Goal: Information Seeking & Learning: Find specific fact

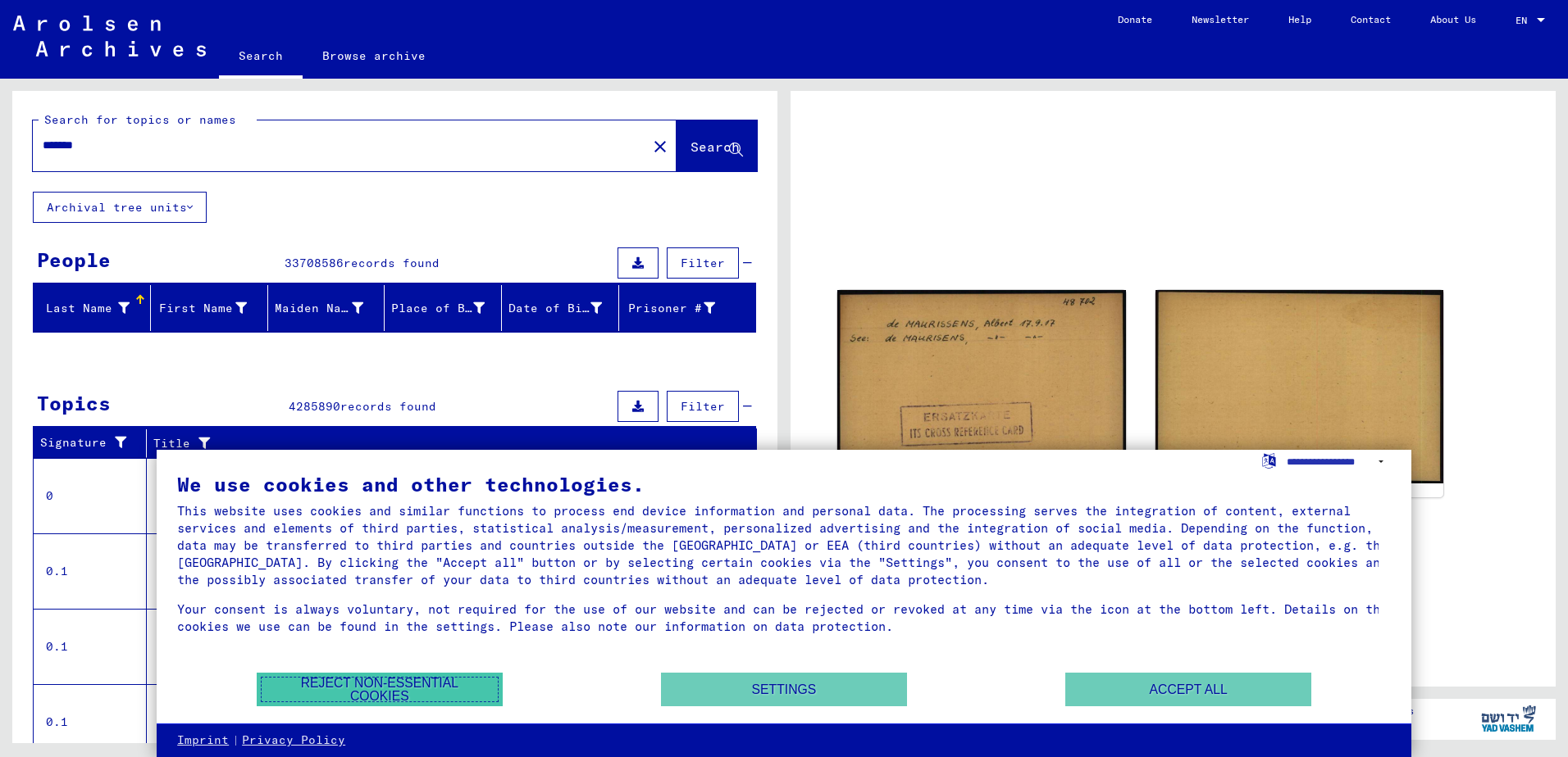
click at [420, 686] on button "Reject non-essential cookies" at bounding box center [380, 689] width 246 height 33
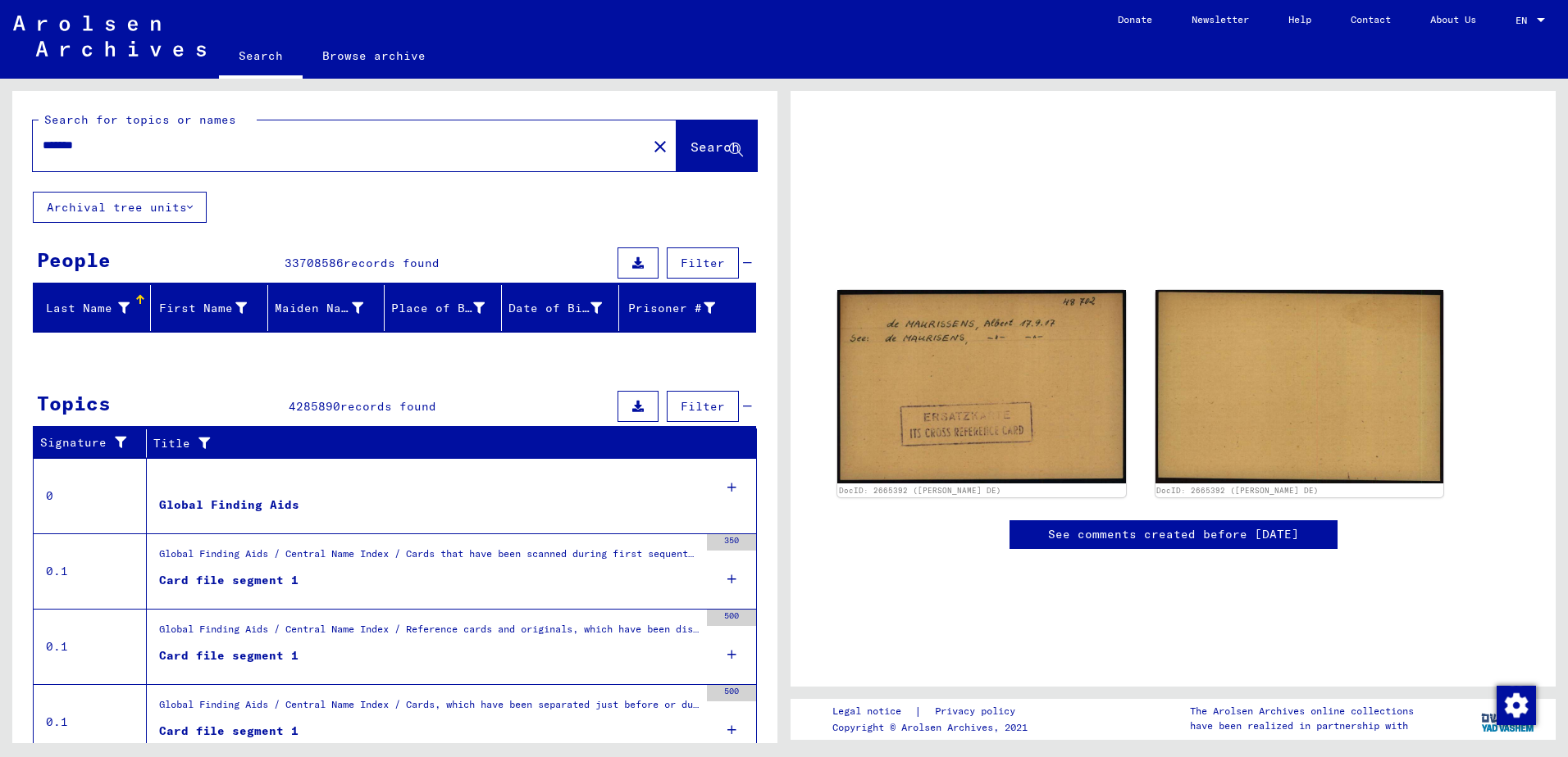
click at [121, 148] on input "*******" at bounding box center [340, 145] width 595 height 17
drag, startPoint x: 125, startPoint y: 147, endPoint x: 26, endPoint y: 144, distance: 99.0
click at [26, 144] on div "Search for topics or names ******* close Search" at bounding box center [395, 141] width 766 height 101
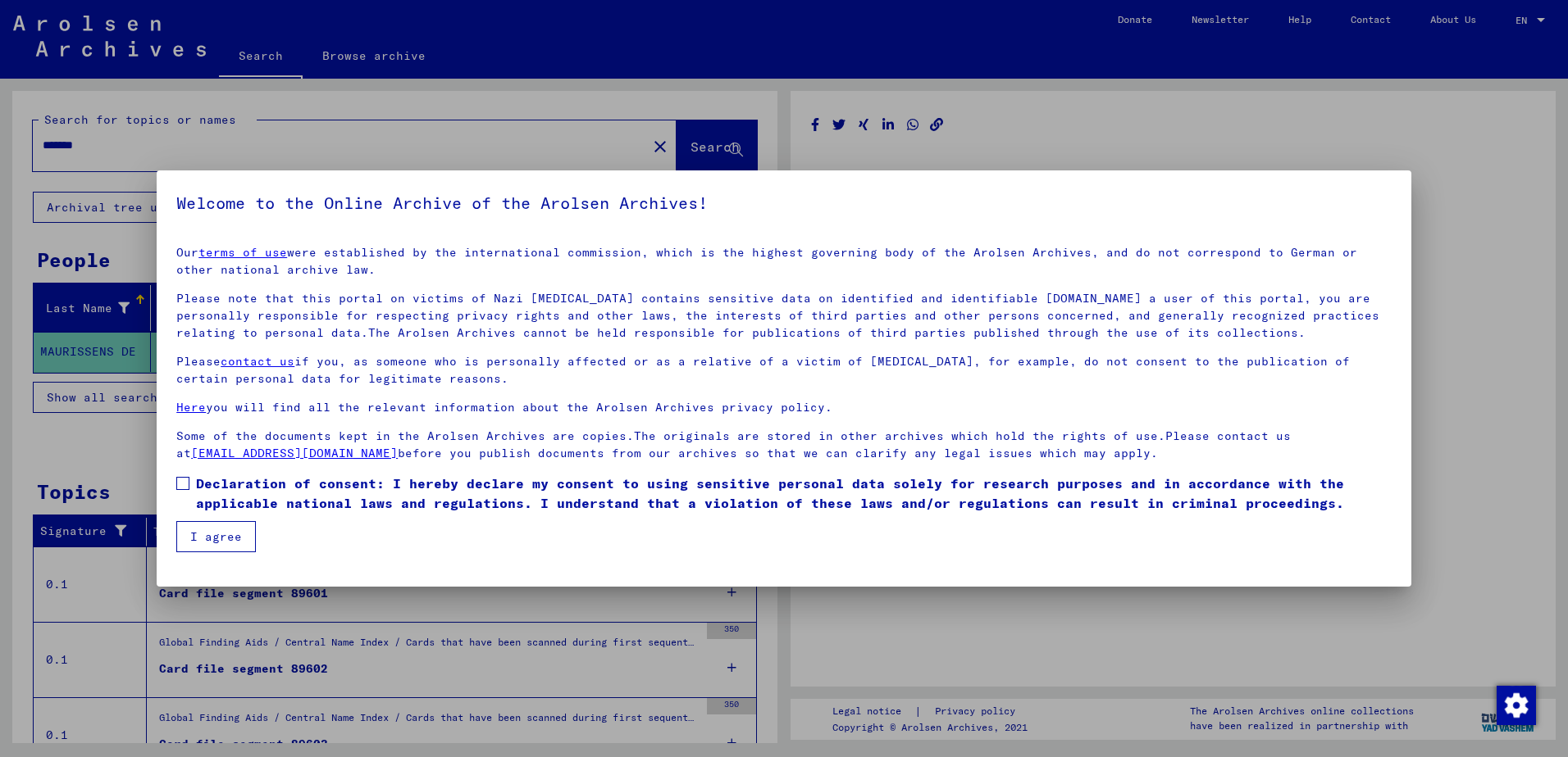
click at [1502, 487] on div at bounding box center [784, 378] width 1568 height 757
click at [1516, 703] on img "Change consent" at bounding box center [1517, 706] width 40 height 40
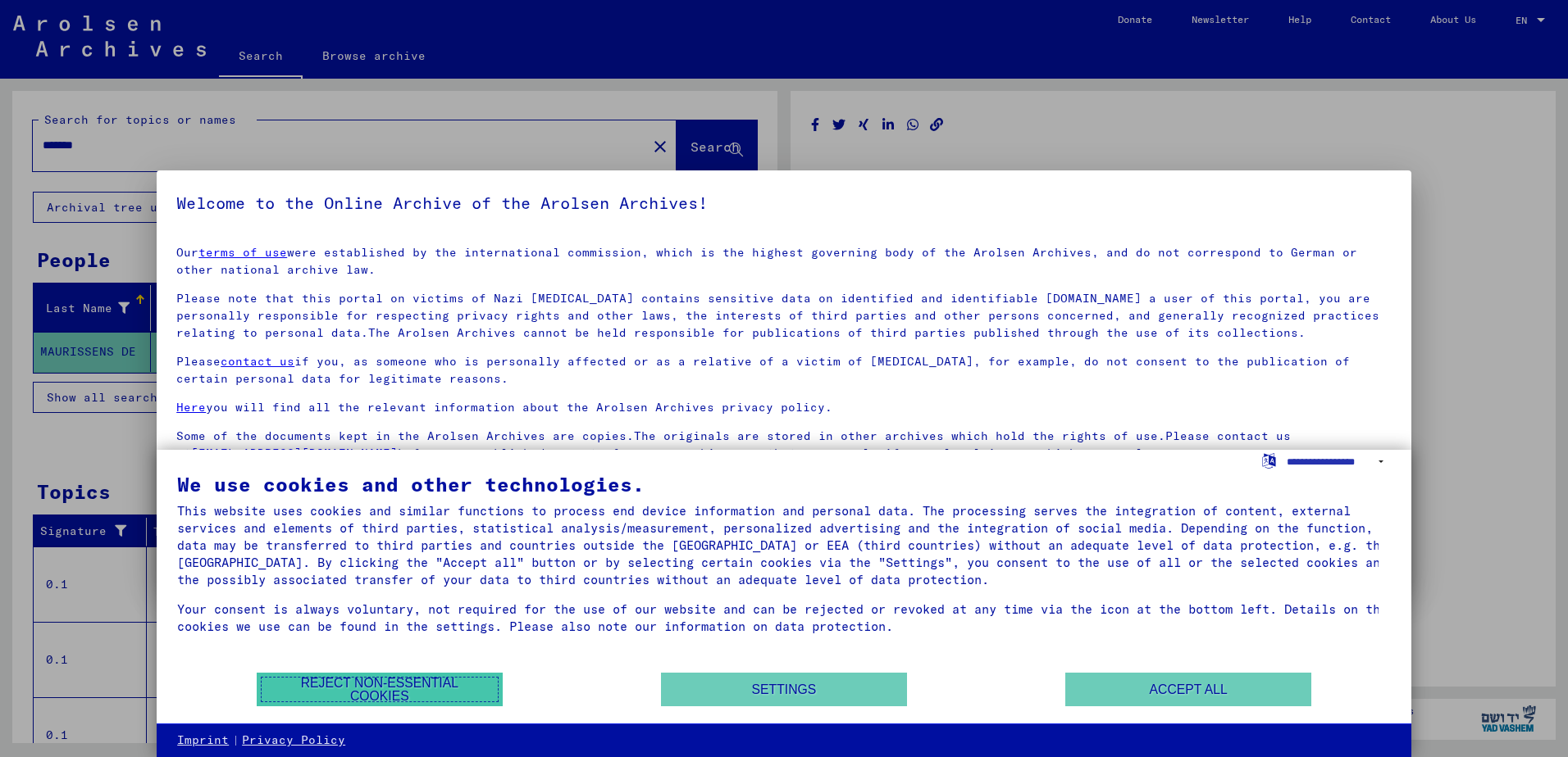
click at [439, 685] on button "Reject non-essential cookies" at bounding box center [380, 689] width 246 height 33
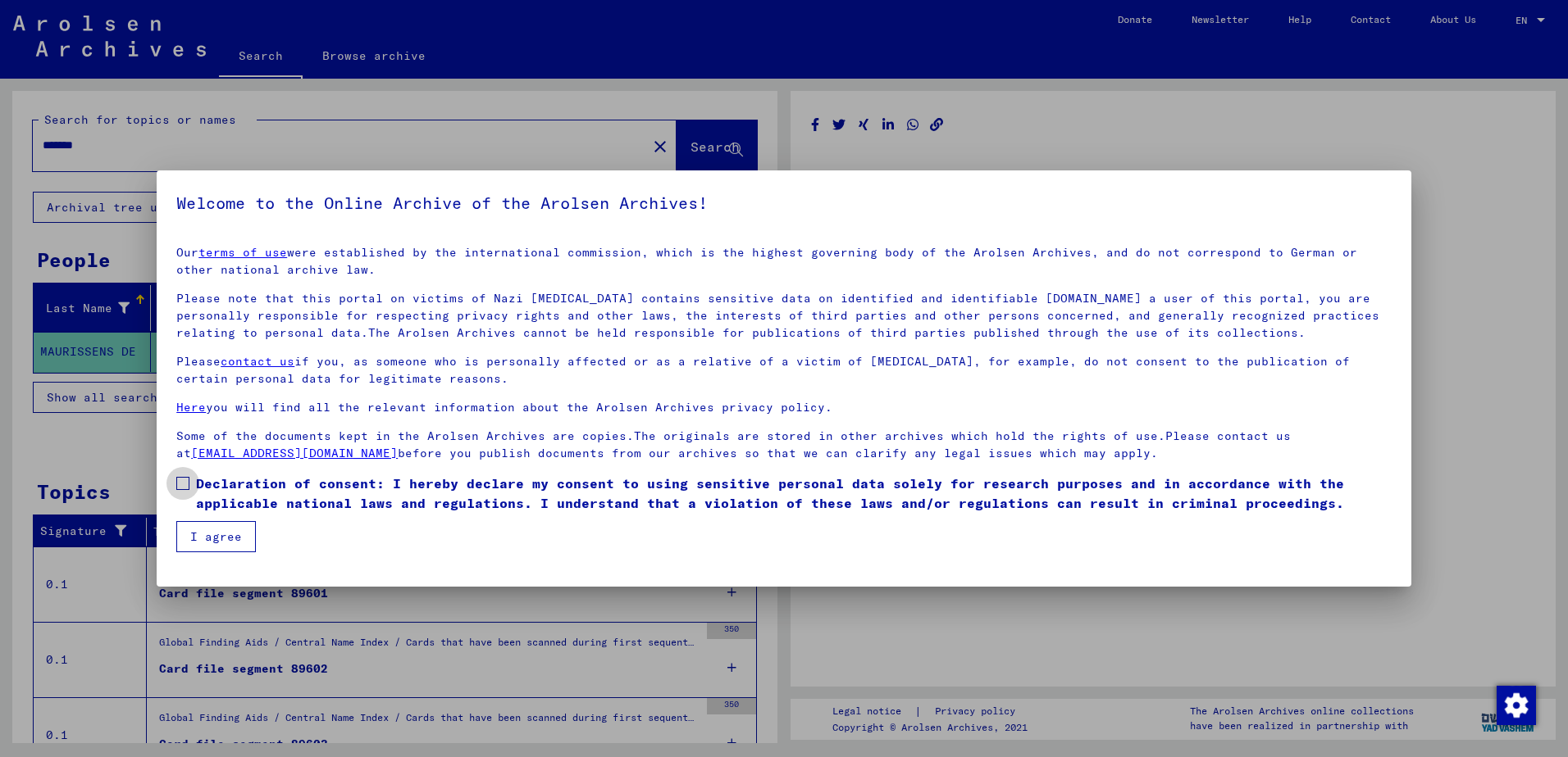
click at [184, 483] on span at bounding box center [182, 483] width 13 height 13
click at [219, 540] on button "I agree" at bounding box center [216, 536] width 80 height 31
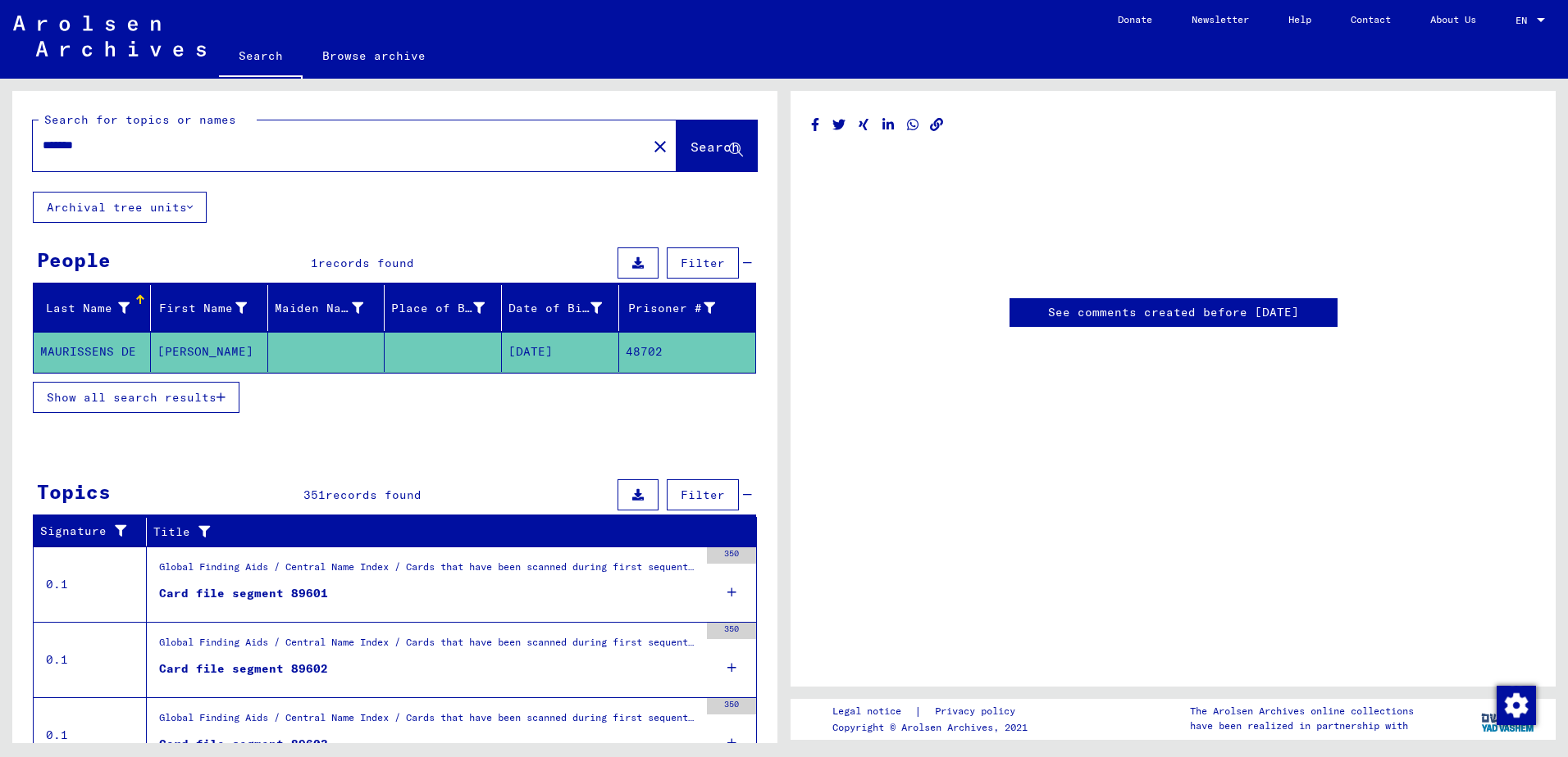
drag, startPoint x: 103, startPoint y: 145, endPoint x: 24, endPoint y: 138, distance: 79.3
click at [24, 138] on div "Search for topics or names ******* close Search" at bounding box center [395, 141] width 766 height 101
type input "**********"
click at [677, 136] on button "Search" at bounding box center [716, 145] width 80 height 51
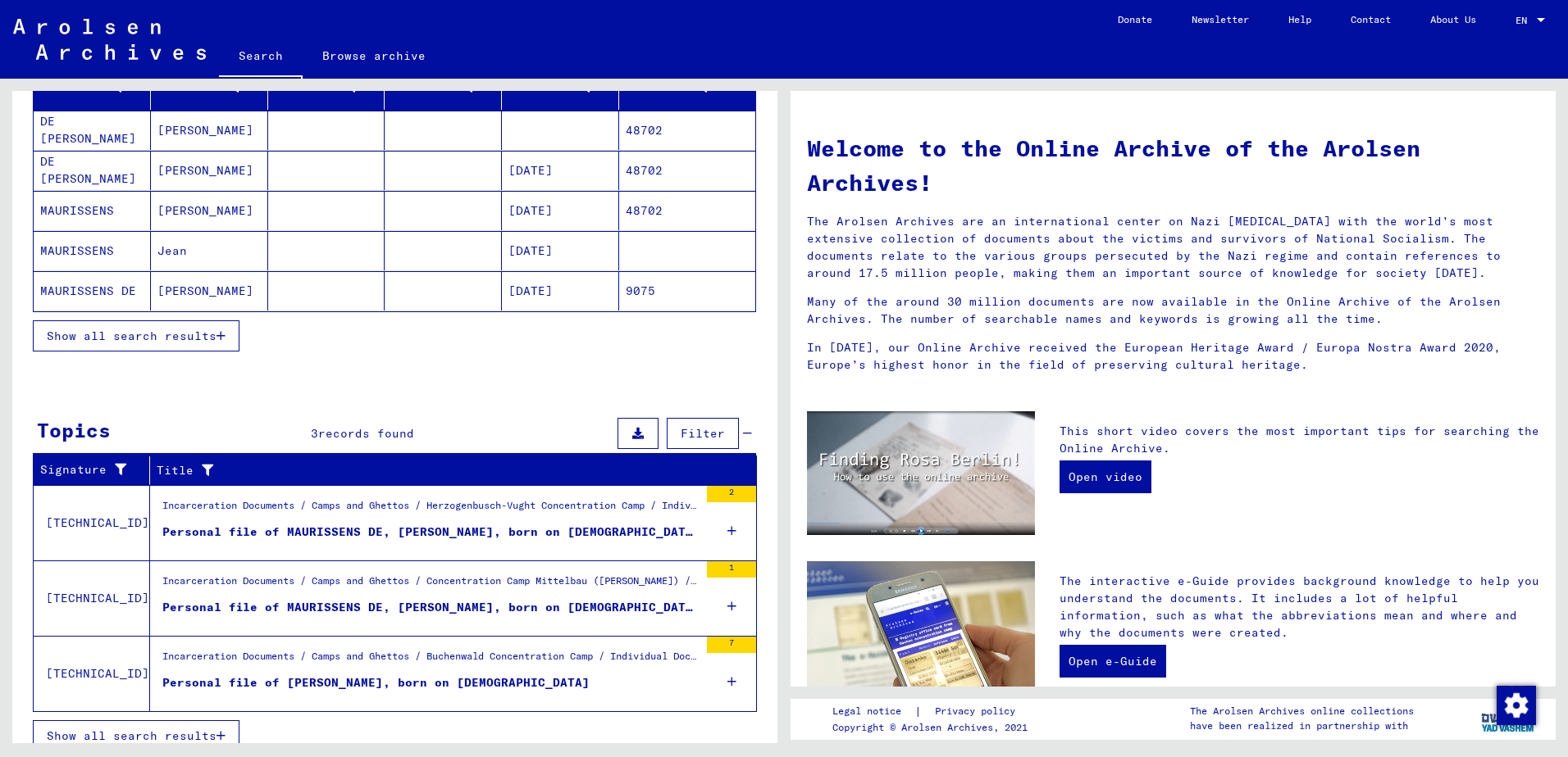
scroll to position [239, 0]
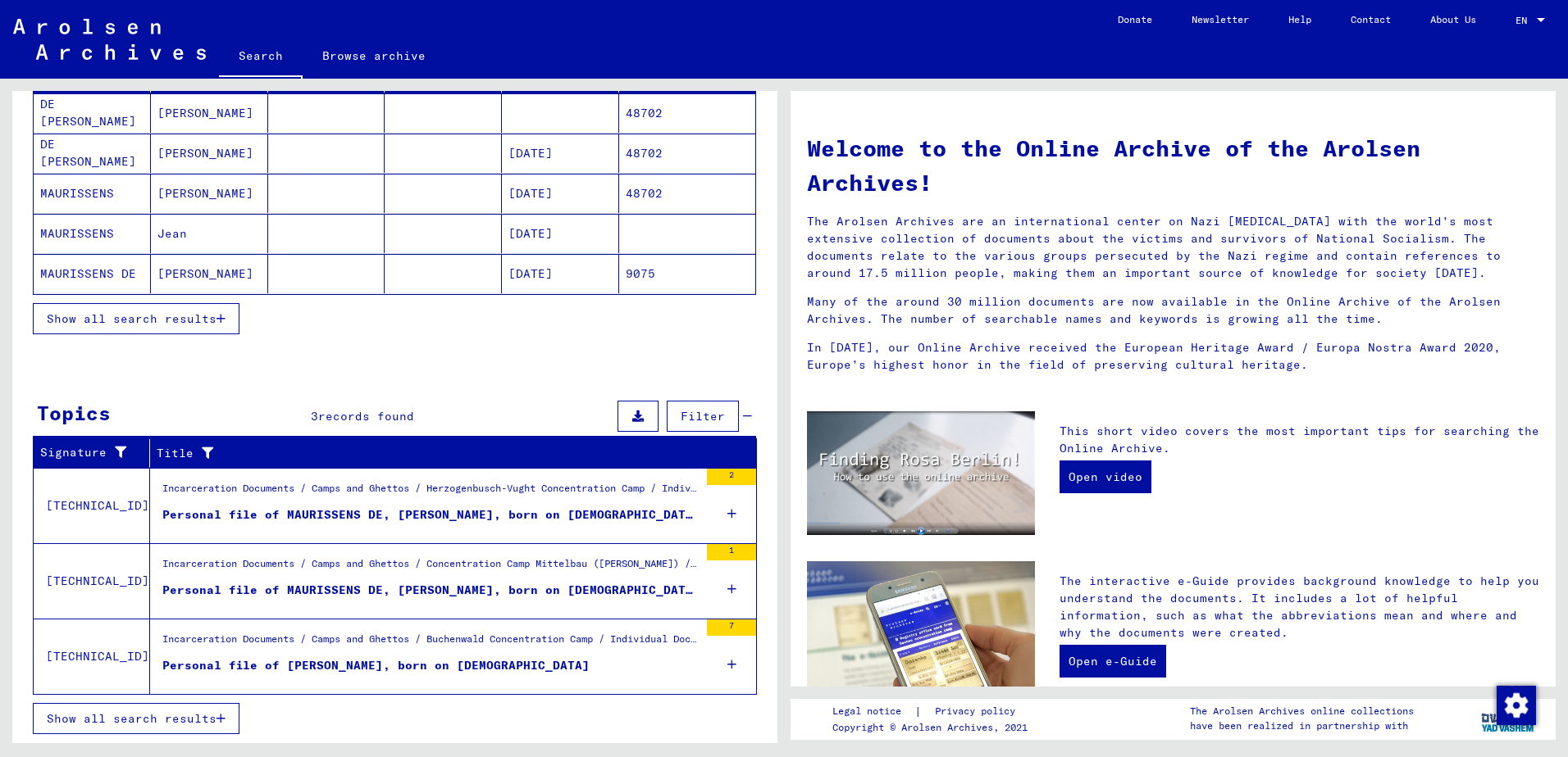
click at [312, 662] on div "Personal file of [PERSON_NAME], born on [DEMOGRAPHIC_DATA]" at bounding box center [376, 665] width 427 height 17
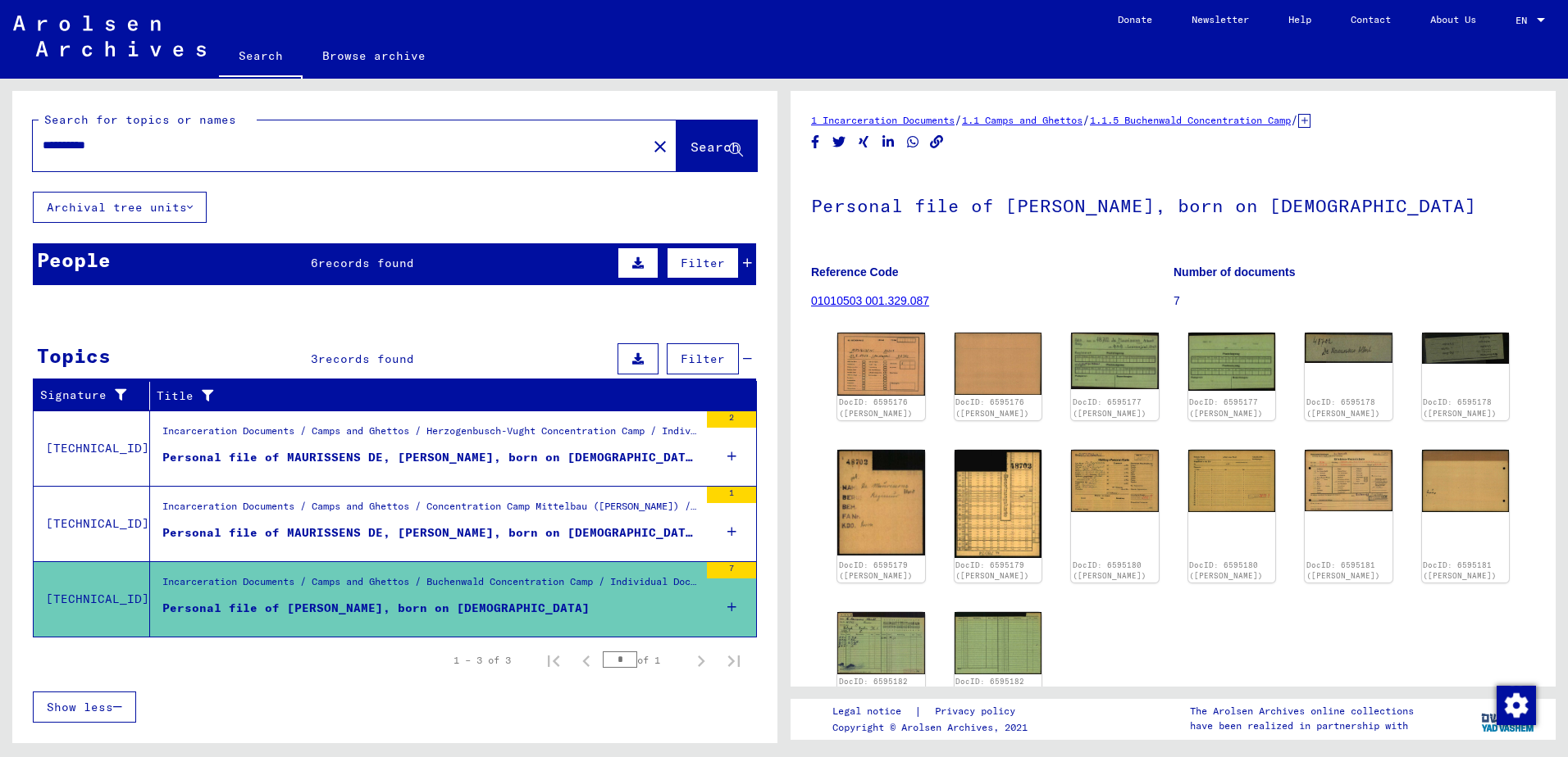
click at [323, 530] on div "Personal file of MAURISSENS DE, [PERSON_NAME], born on [DEMOGRAPHIC_DATA]" at bounding box center [430, 533] width 536 height 17
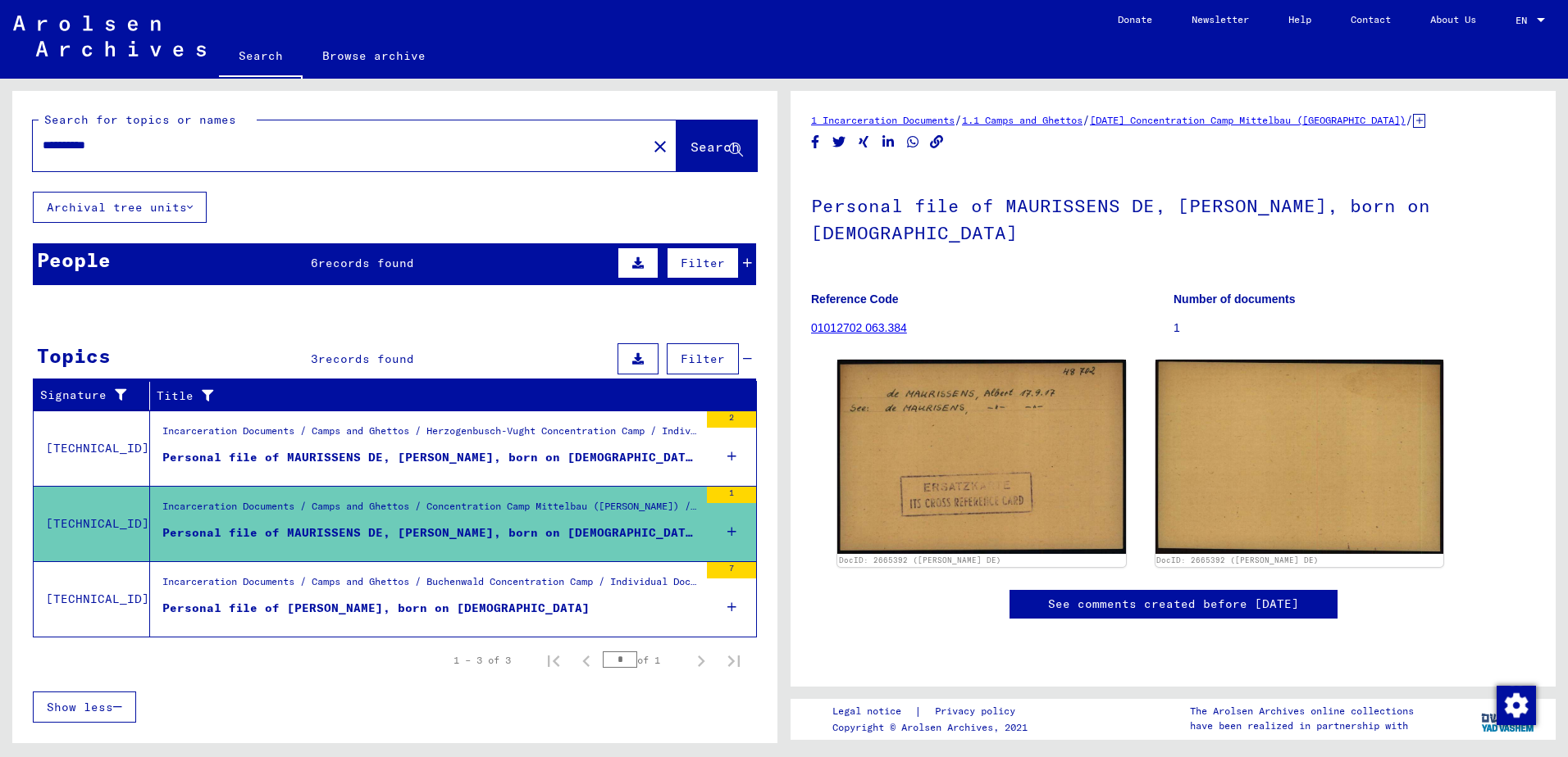
click at [306, 455] on div "Personal file of MAURISSENS DE, [PERSON_NAME], born on [DEMOGRAPHIC_DATA]" at bounding box center [430, 457] width 536 height 17
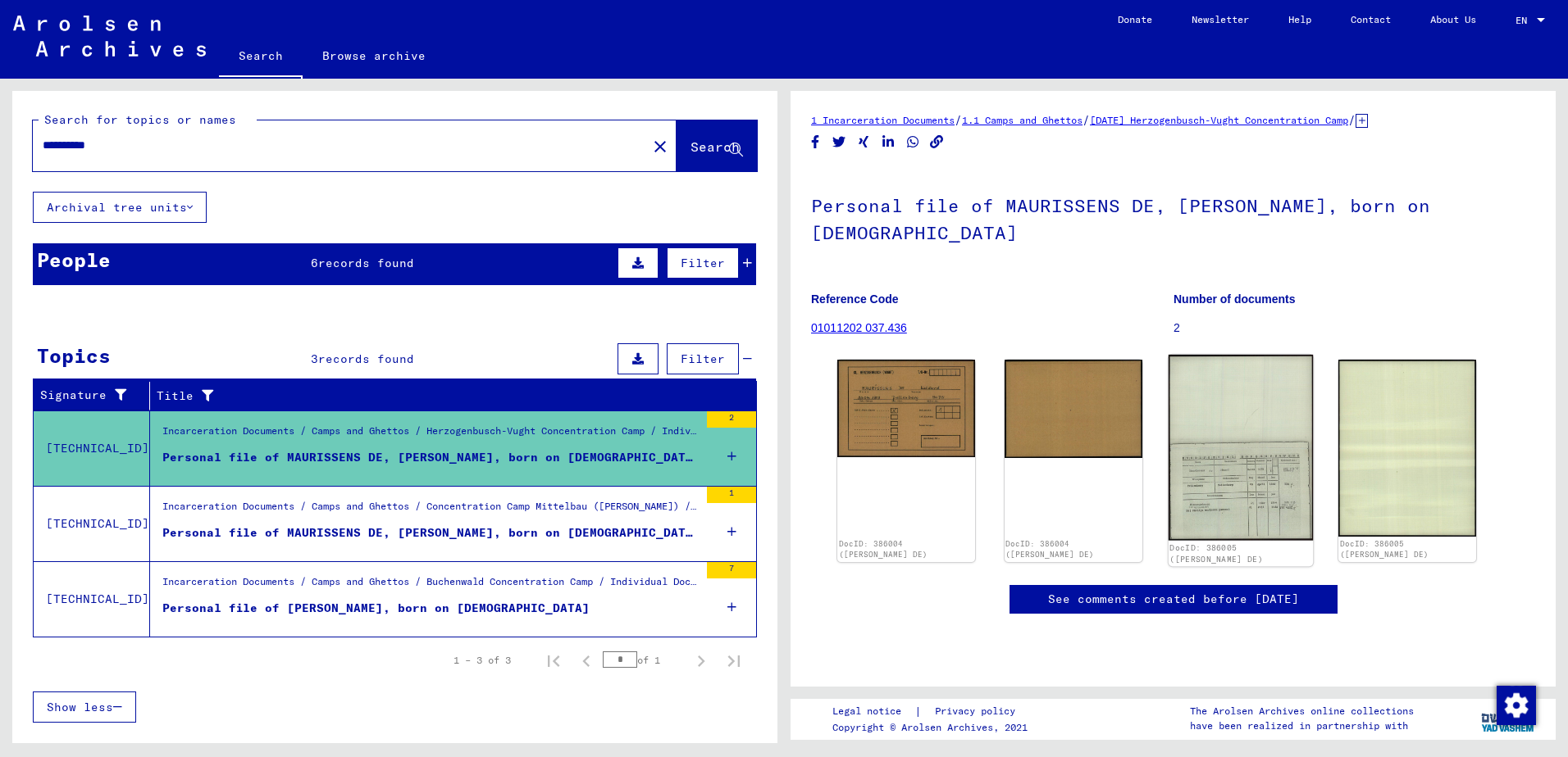
click at [1257, 447] on img at bounding box center [1240, 447] width 145 height 186
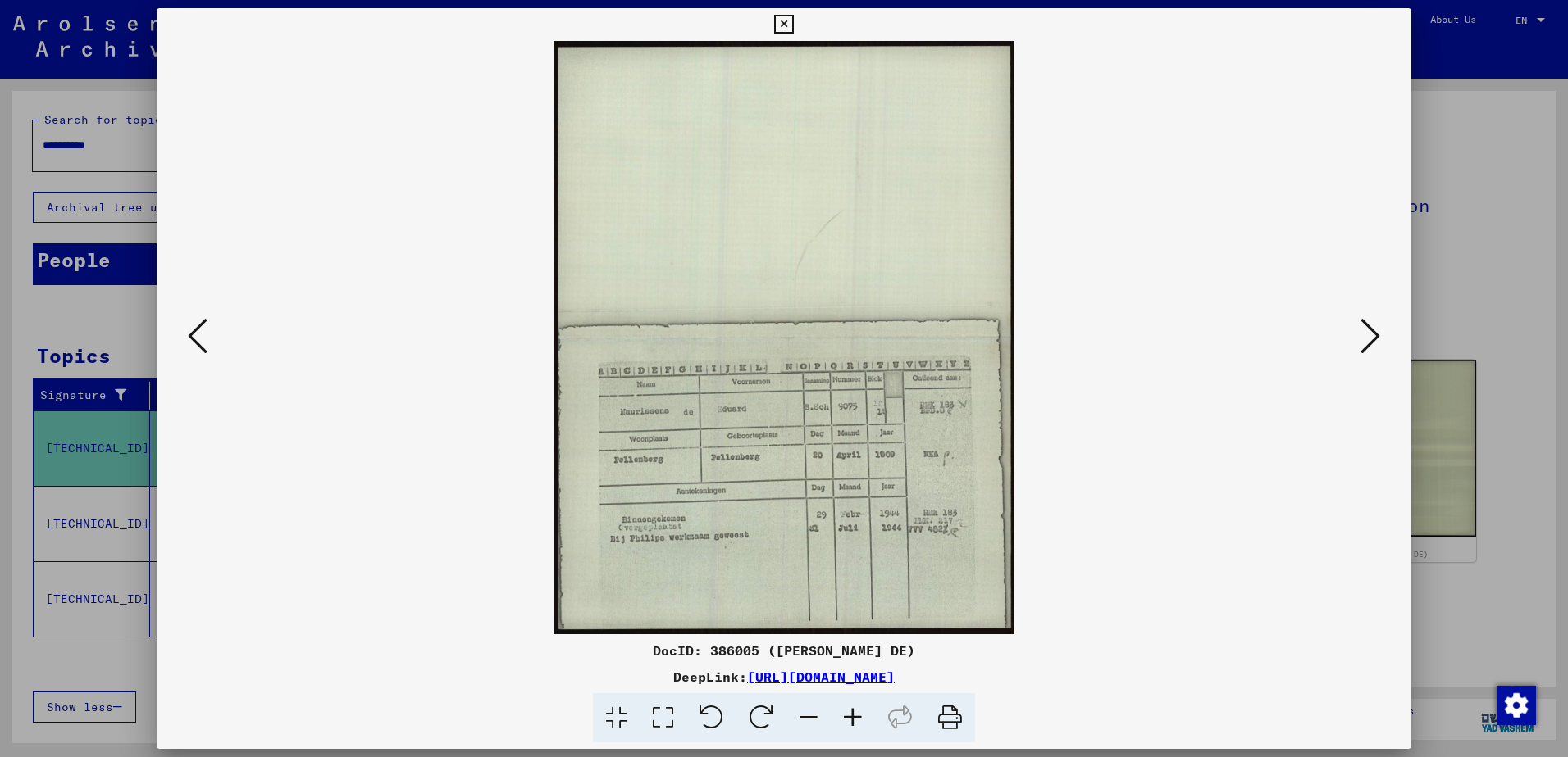
click at [1368, 338] on icon at bounding box center [1370, 336] width 20 height 40
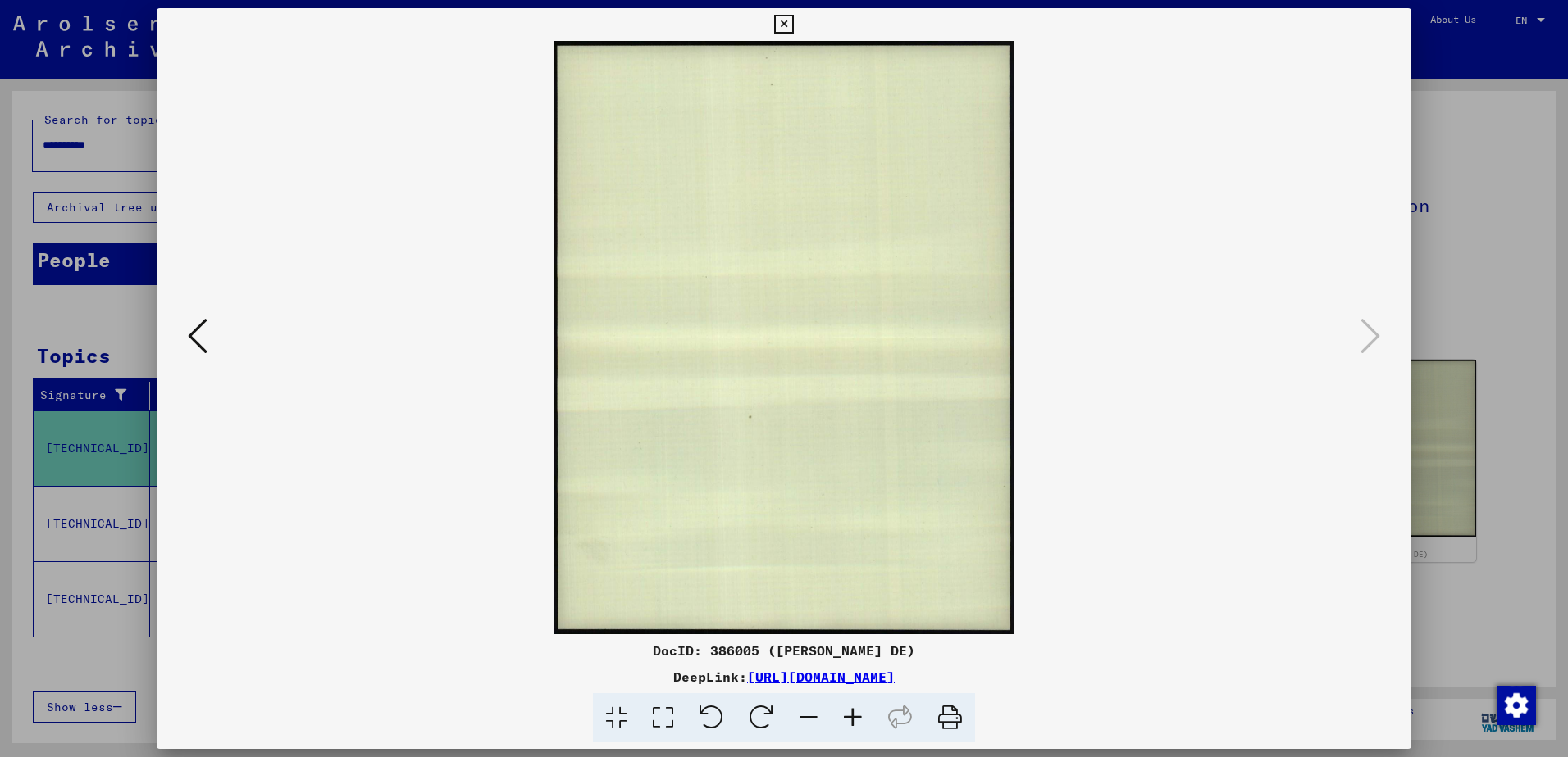
click at [780, 19] on icon at bounding box center [784, 24] width 19 height 20
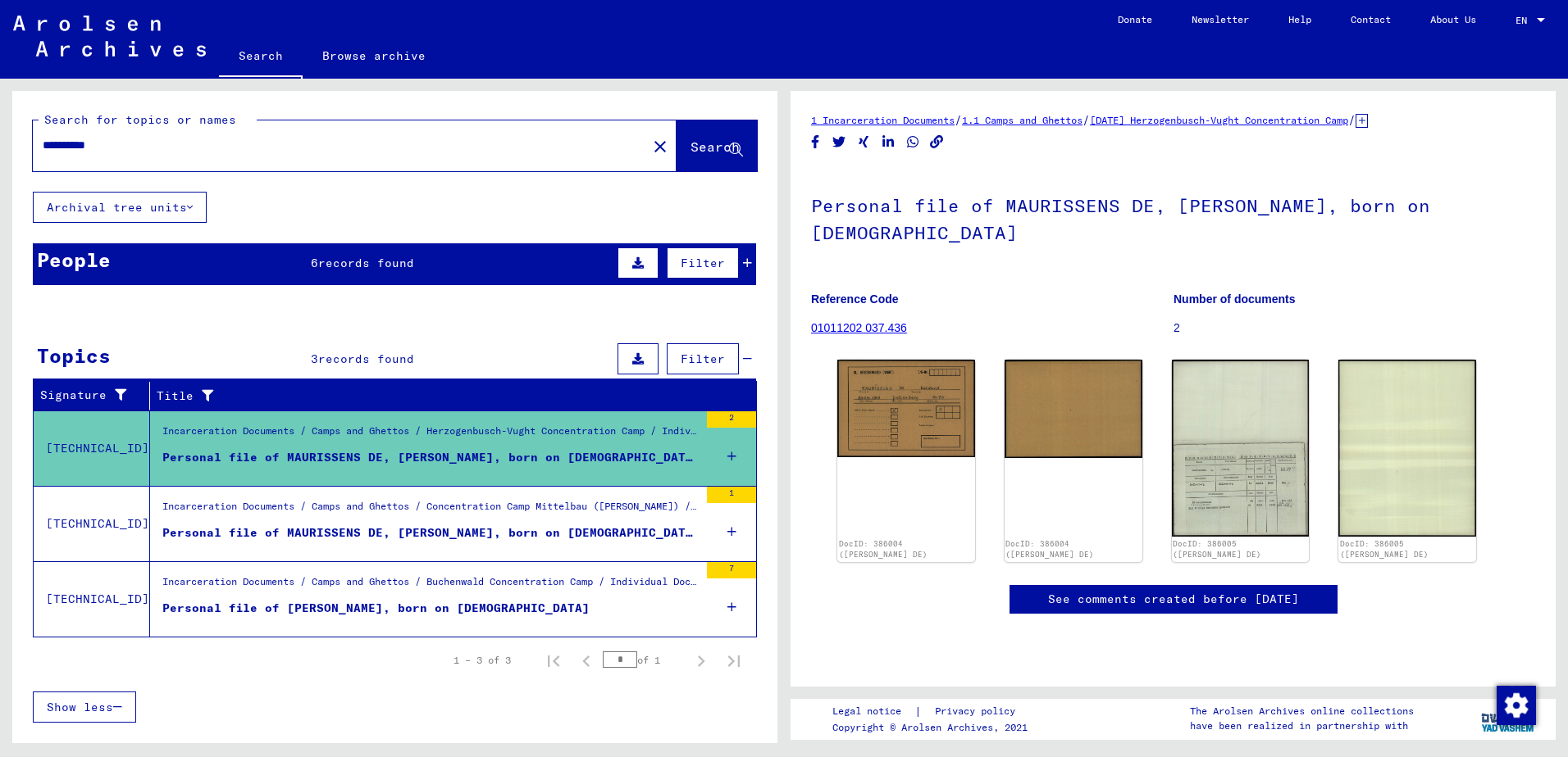
click at [368, 610] on div "Personal file of [PERSON_NAME], born on [DEMOGRAPHIC_DATA]" at bounding box center [376, 608] width 427 height 17
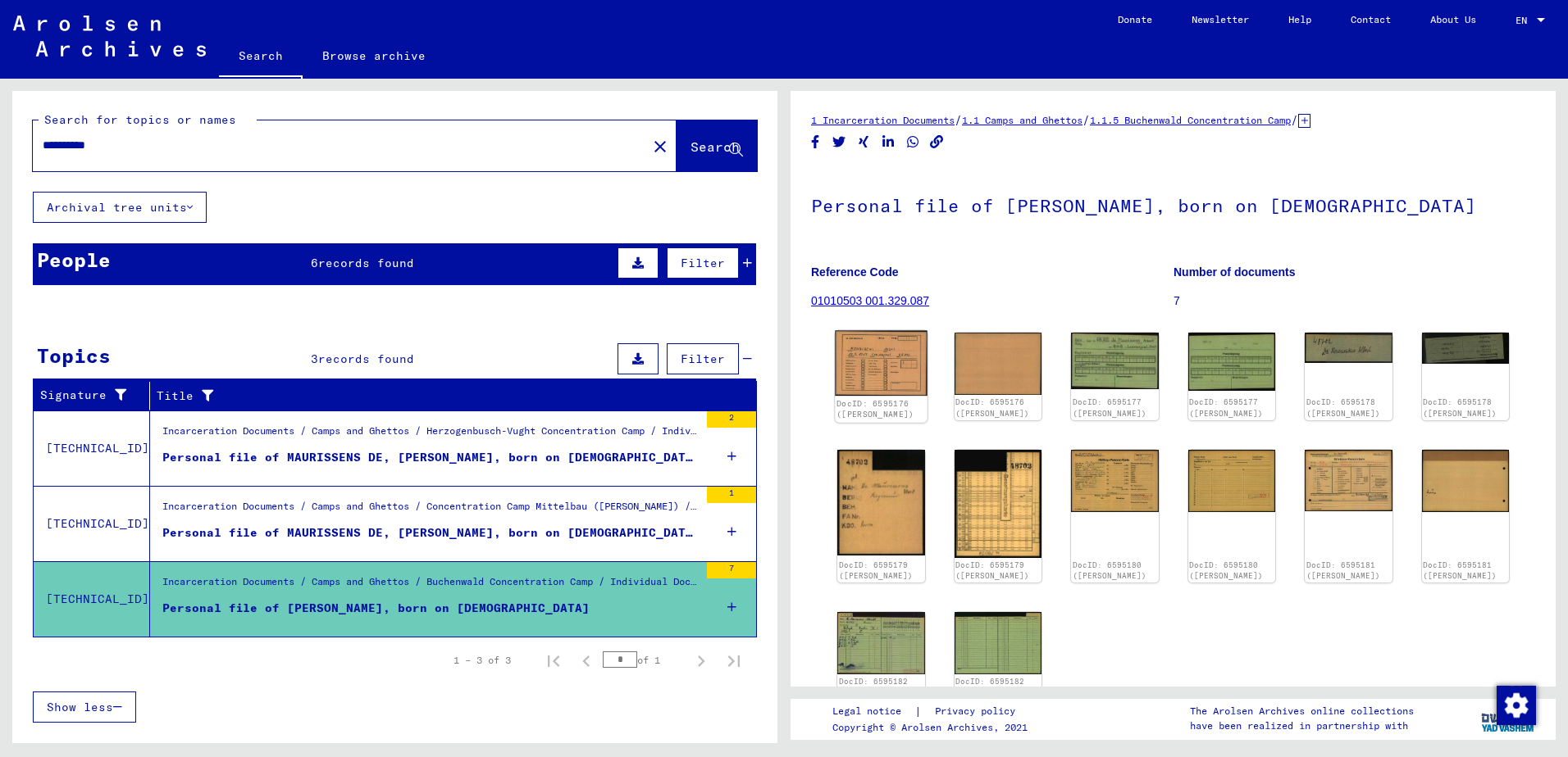
click at [888, 358] on img at bounding box center [881, 364] width 92 height 66
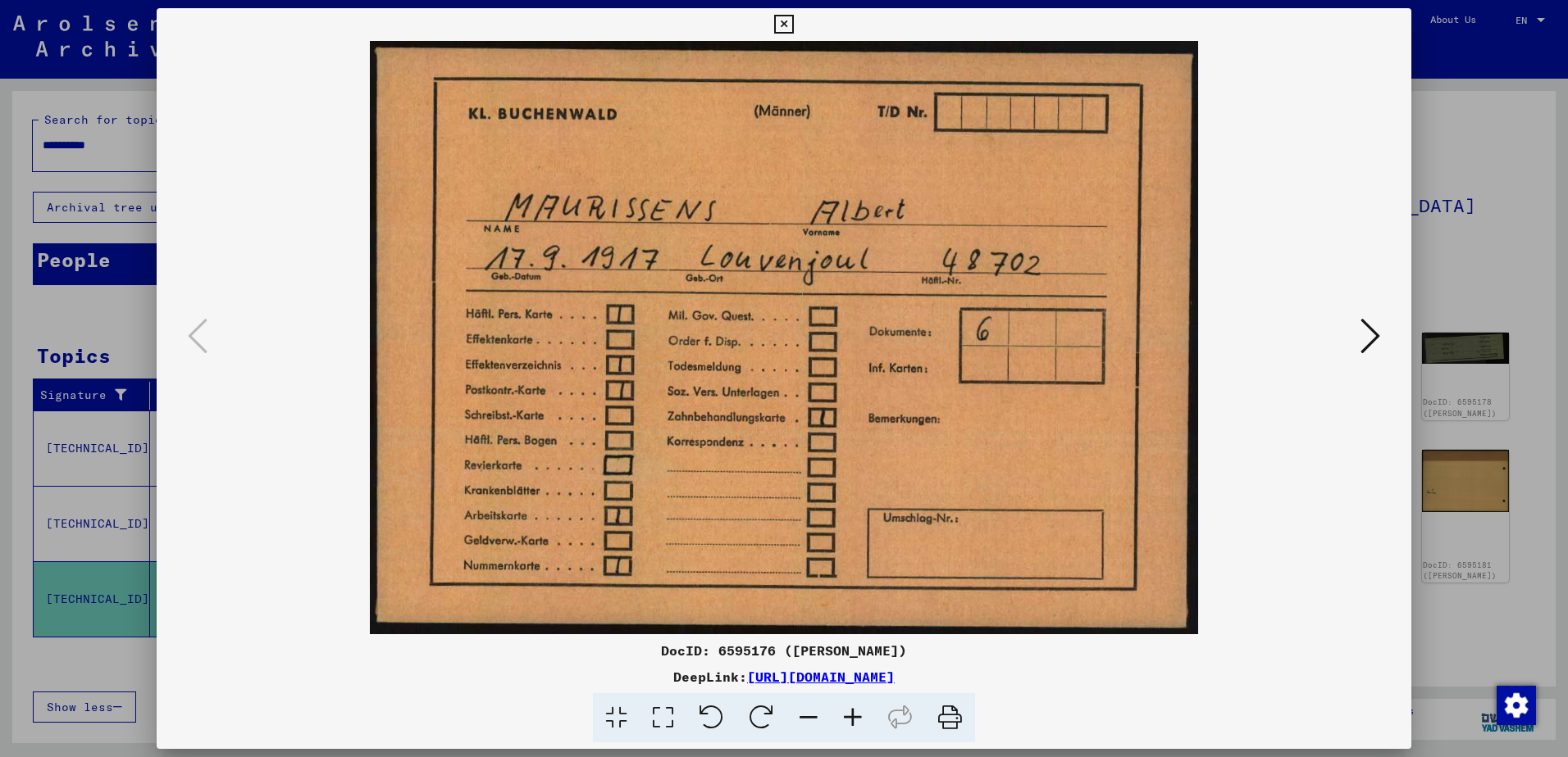
click at [1367, 339] on icon at bounding box center [1370, 336] width 20 height 40
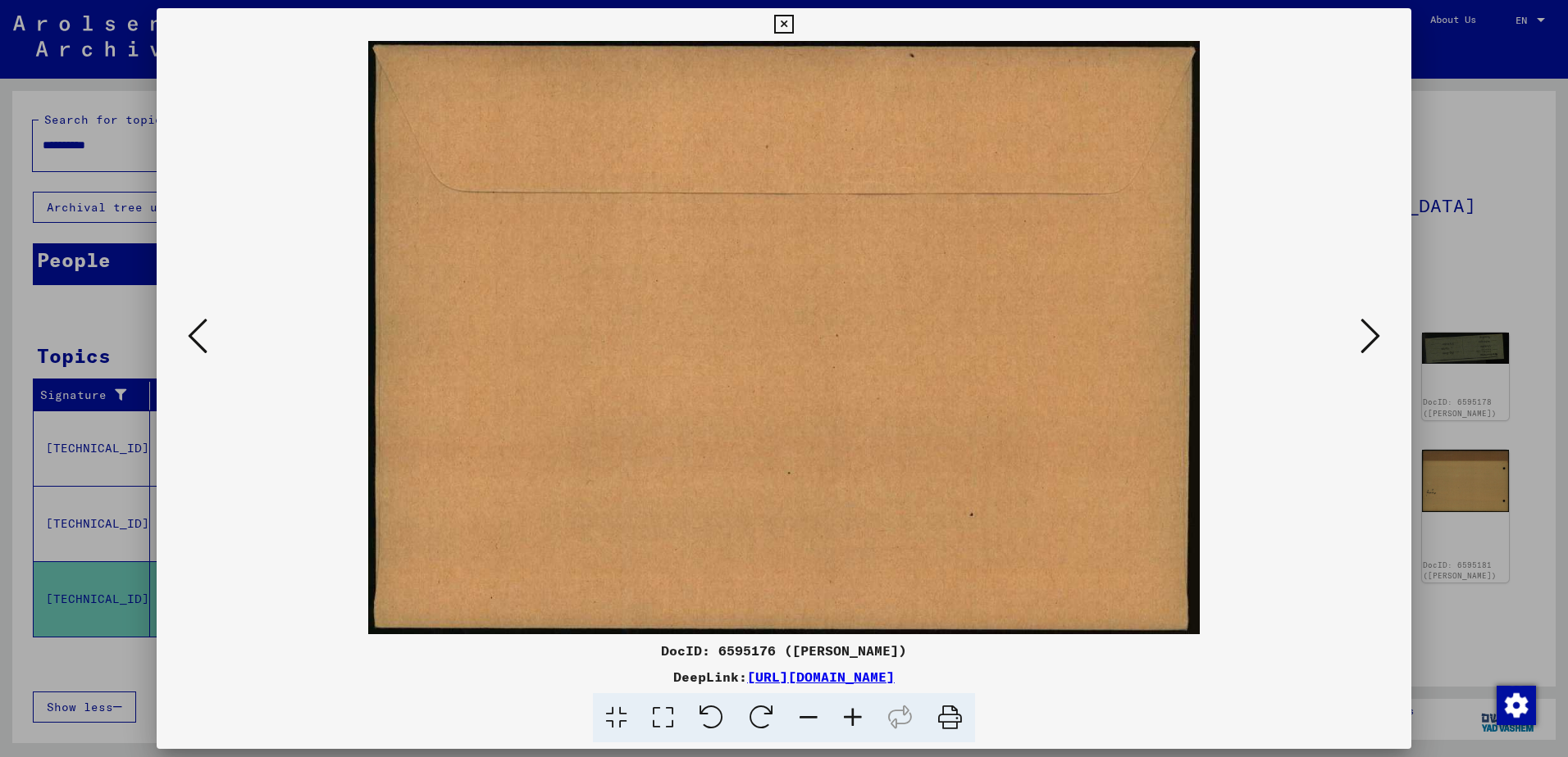
click at [1367, 339] on icon at bounding box center [1370, 336] width 20 height 40
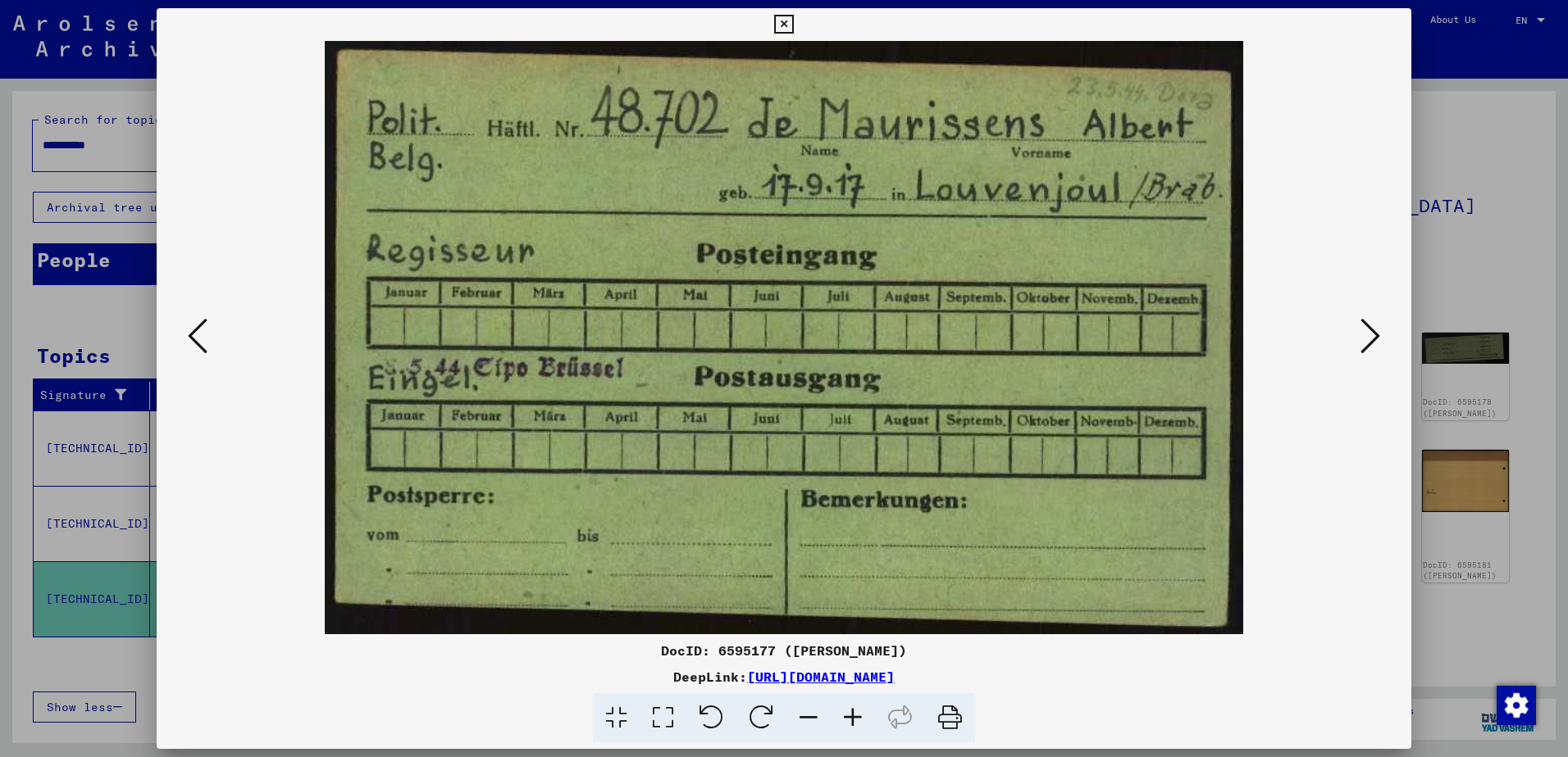
click at [1367, 339] on icon at bounding box center [1370, 336] width 20 height 40
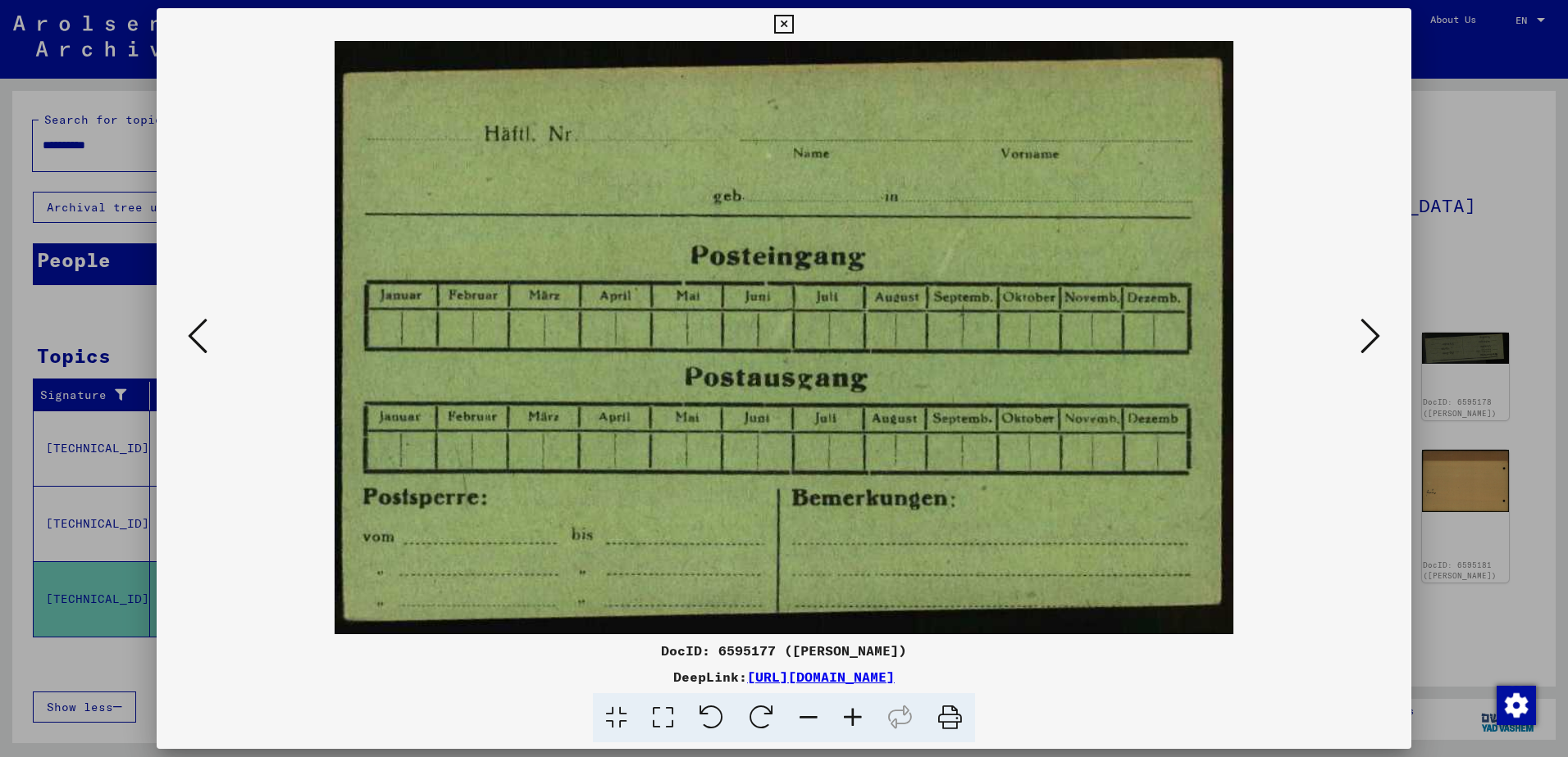
click at [1367, 339] on icon at bounding box center [1370, 336] width 20 height 40
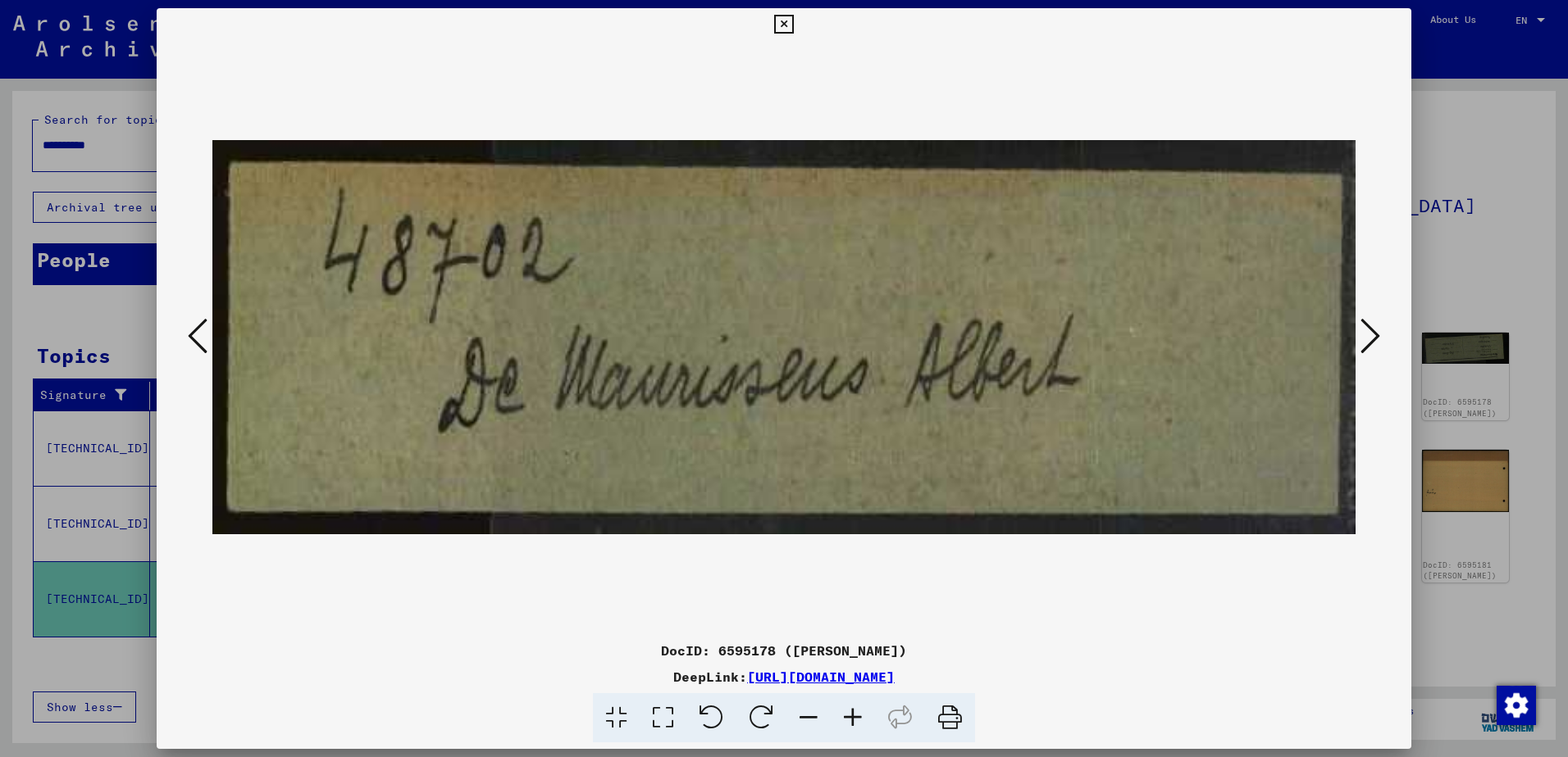
click at [1367, 339] on icon at bounding box center [1370, 336] width 20 height 40
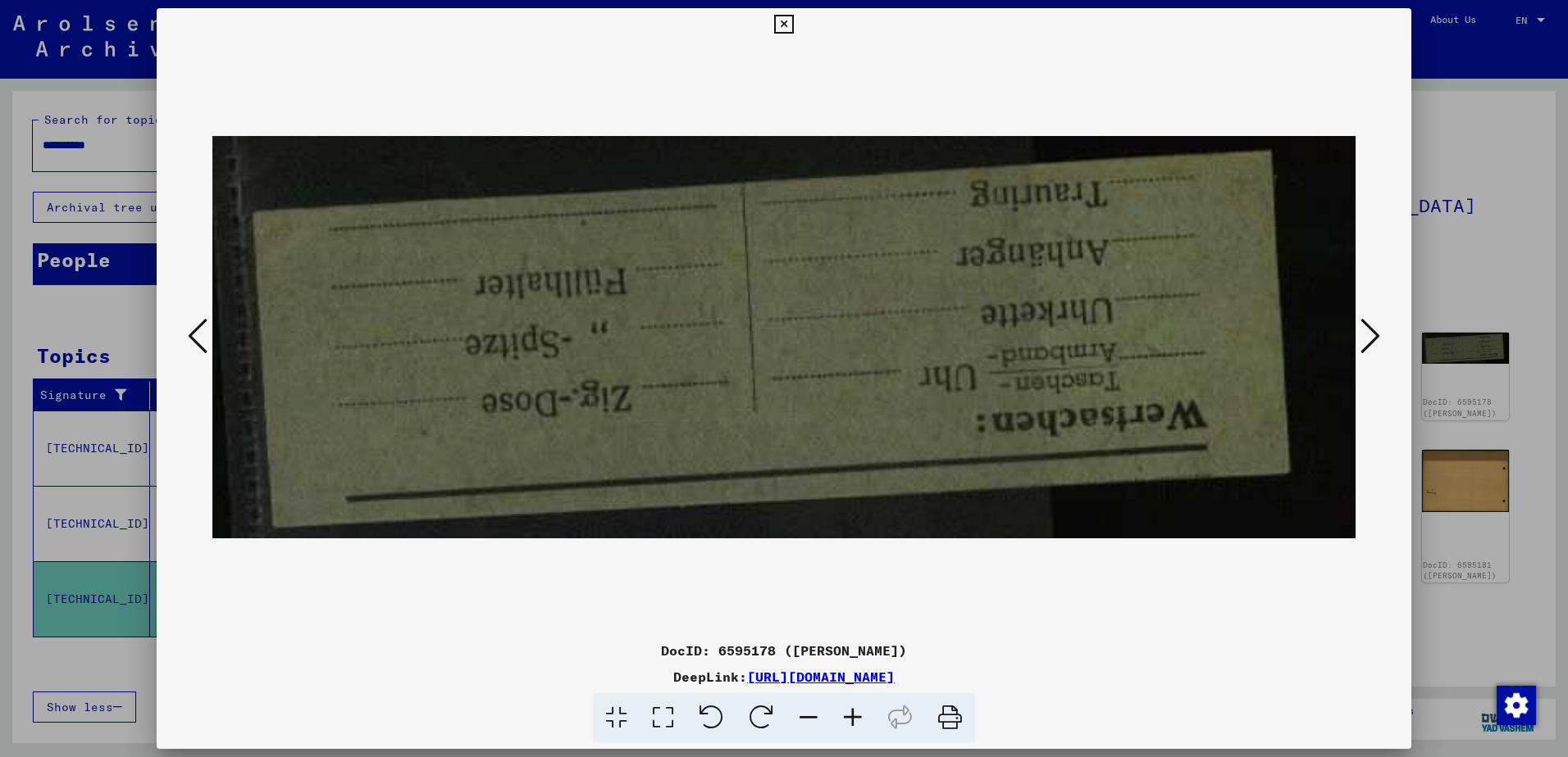
click at [1367, 339] on icon at bounding box center [1370, 336] width 20 height 40
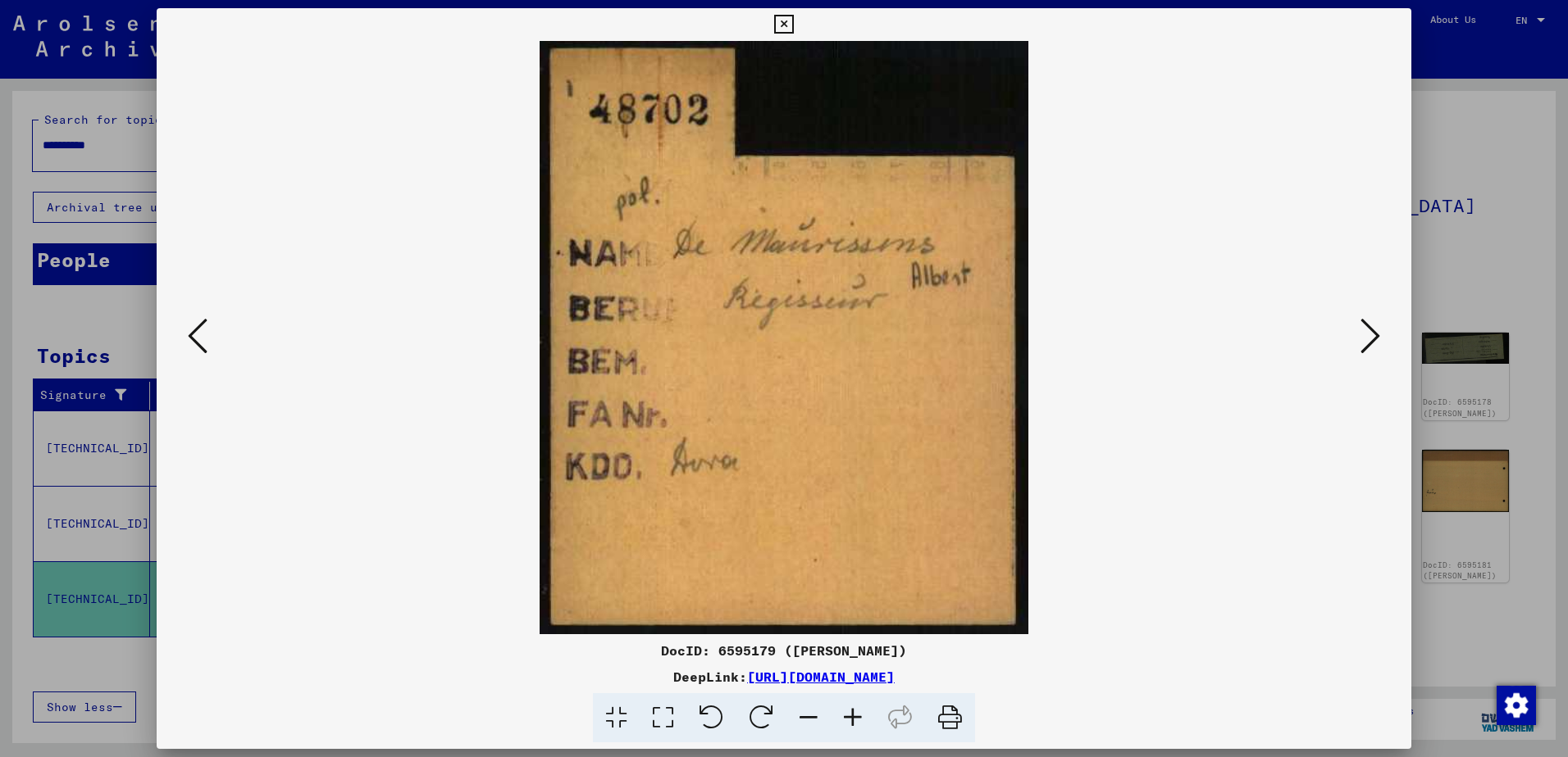
click at [1367, 339] on icon at bounding box center [1370, 336] width 20 height 40
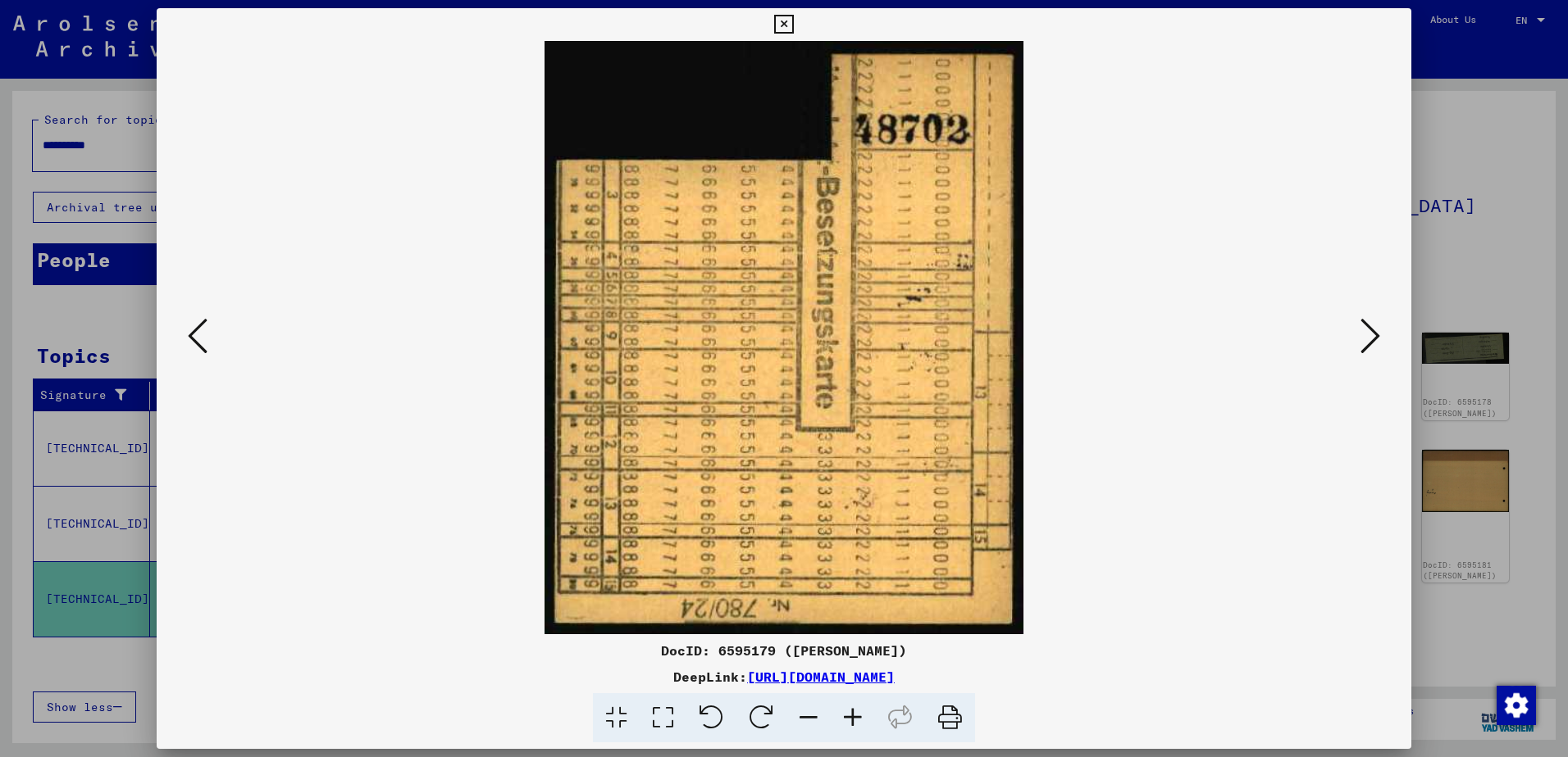
click at [1367, 339] on icon at bounding box center [1370, 336] width 20 height 40
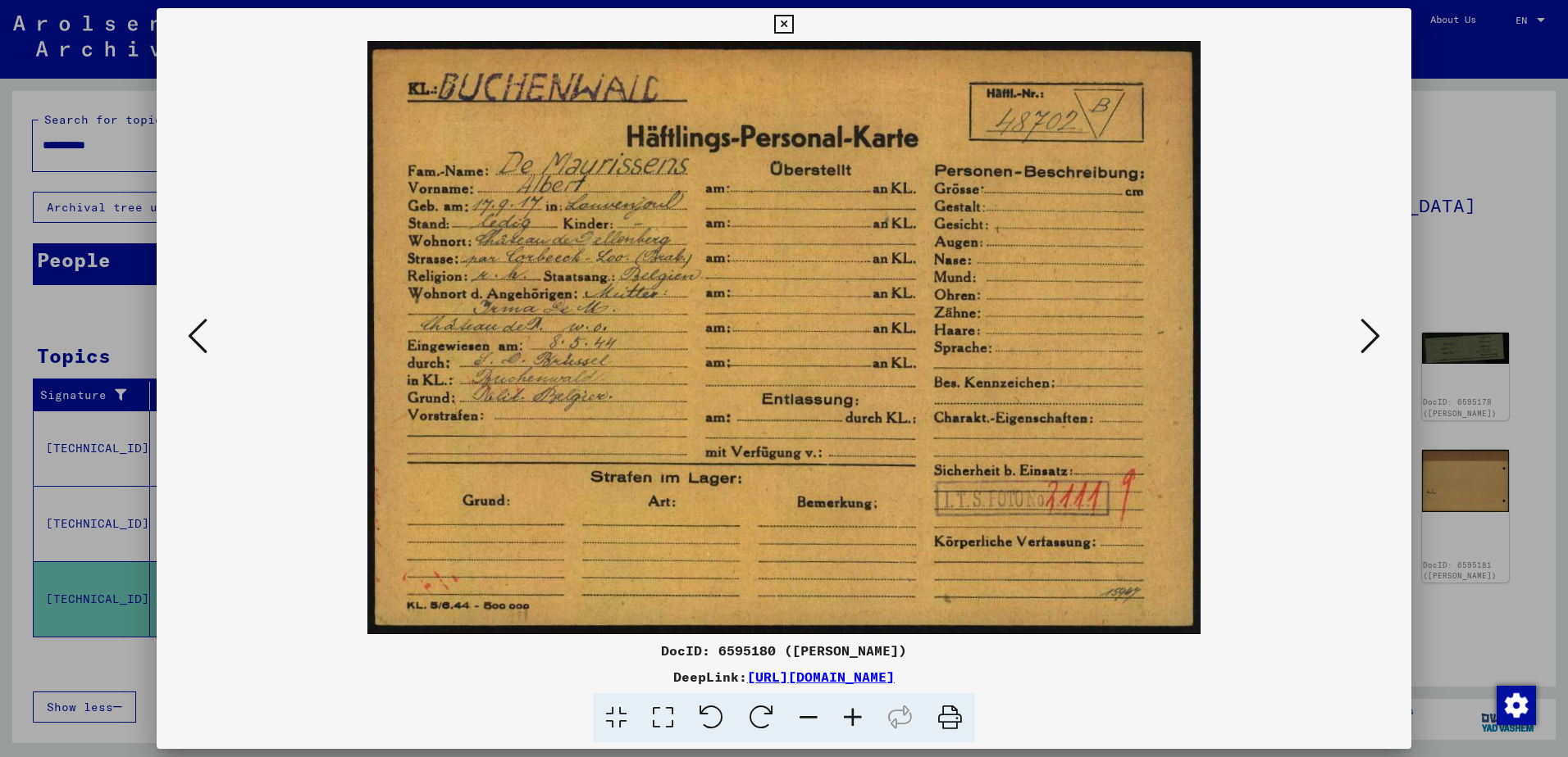
click at [1368, 327] on icon at bounding box center [1370, 336] width 20 height 40
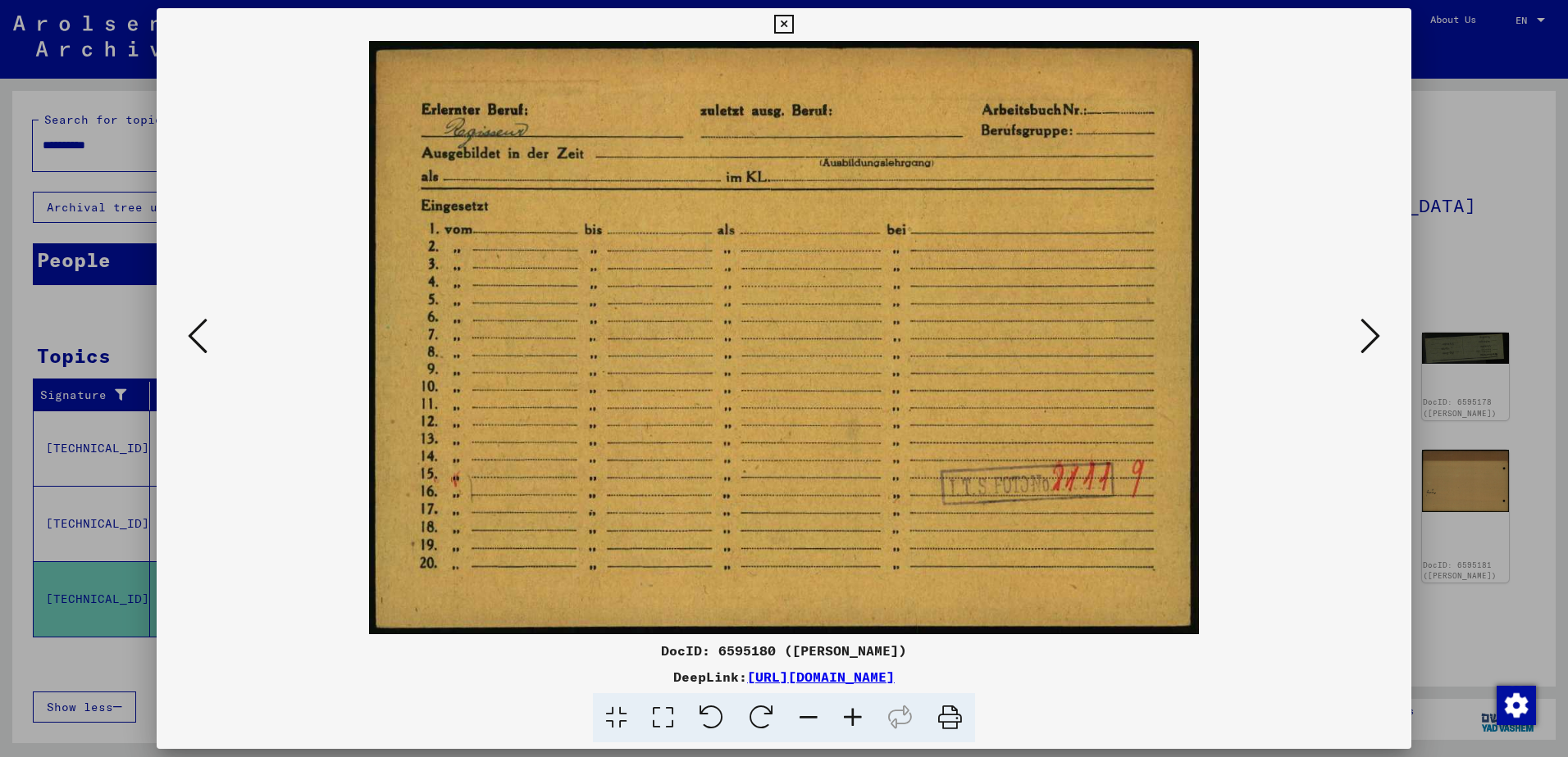
click at [1368, 327] on icon at bounding box center [1370, 336] width 20 height 40
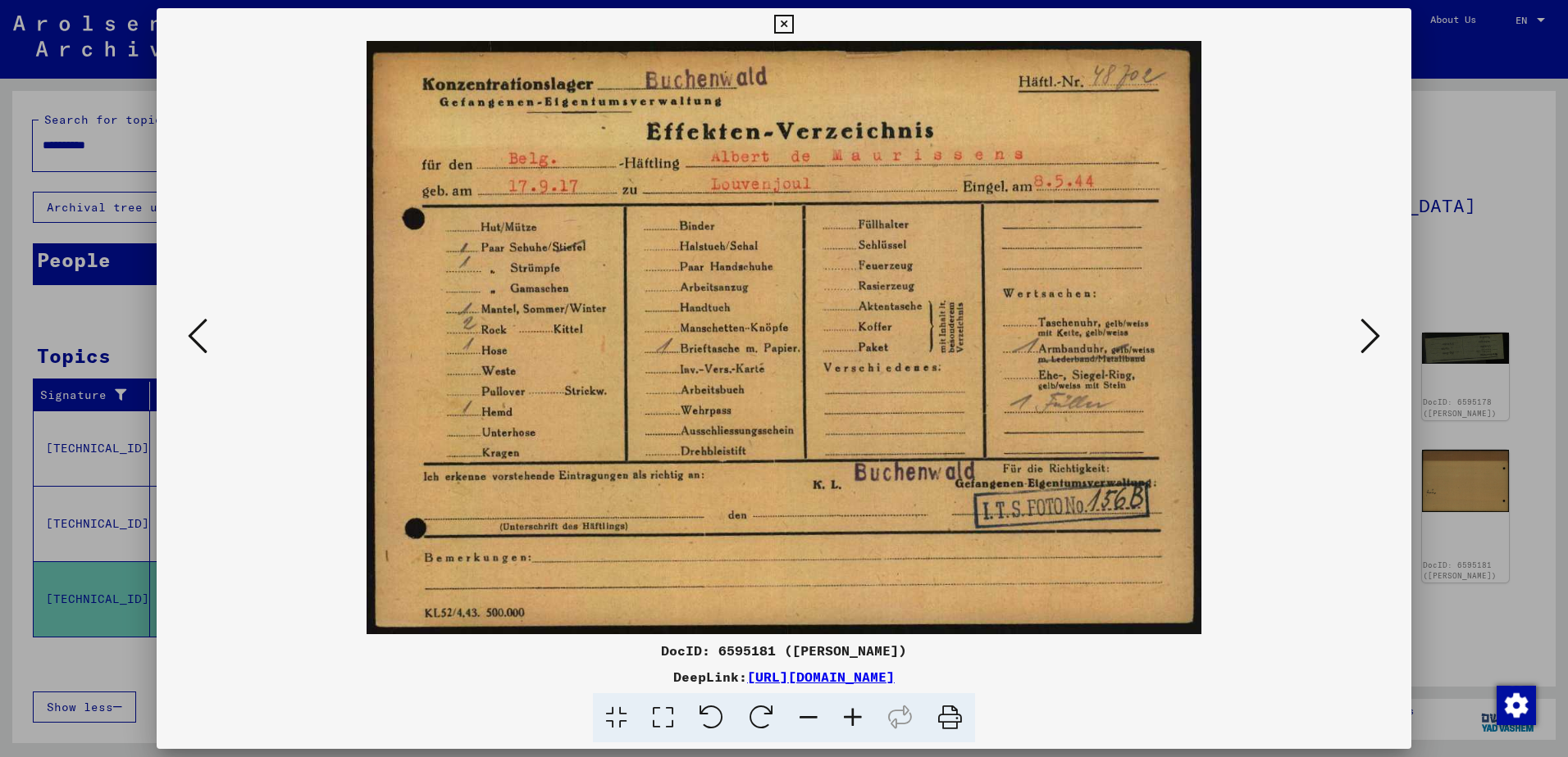
click at [1375, 346] on icon at bounding box center [1370, 336] width 20 height 40
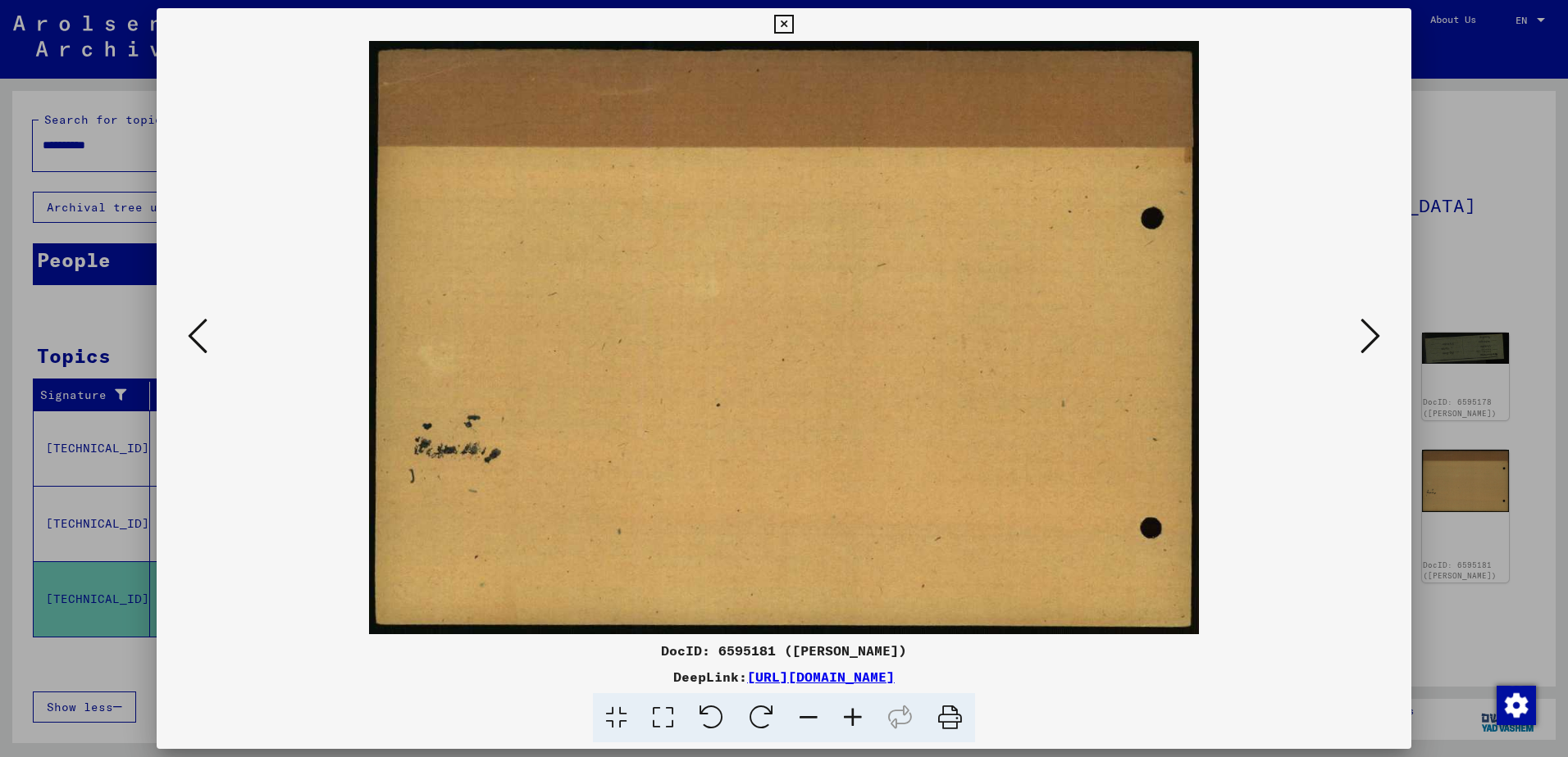
click at [1375, 346] on icon at bounding box center [1370, 336] width 20 height 40
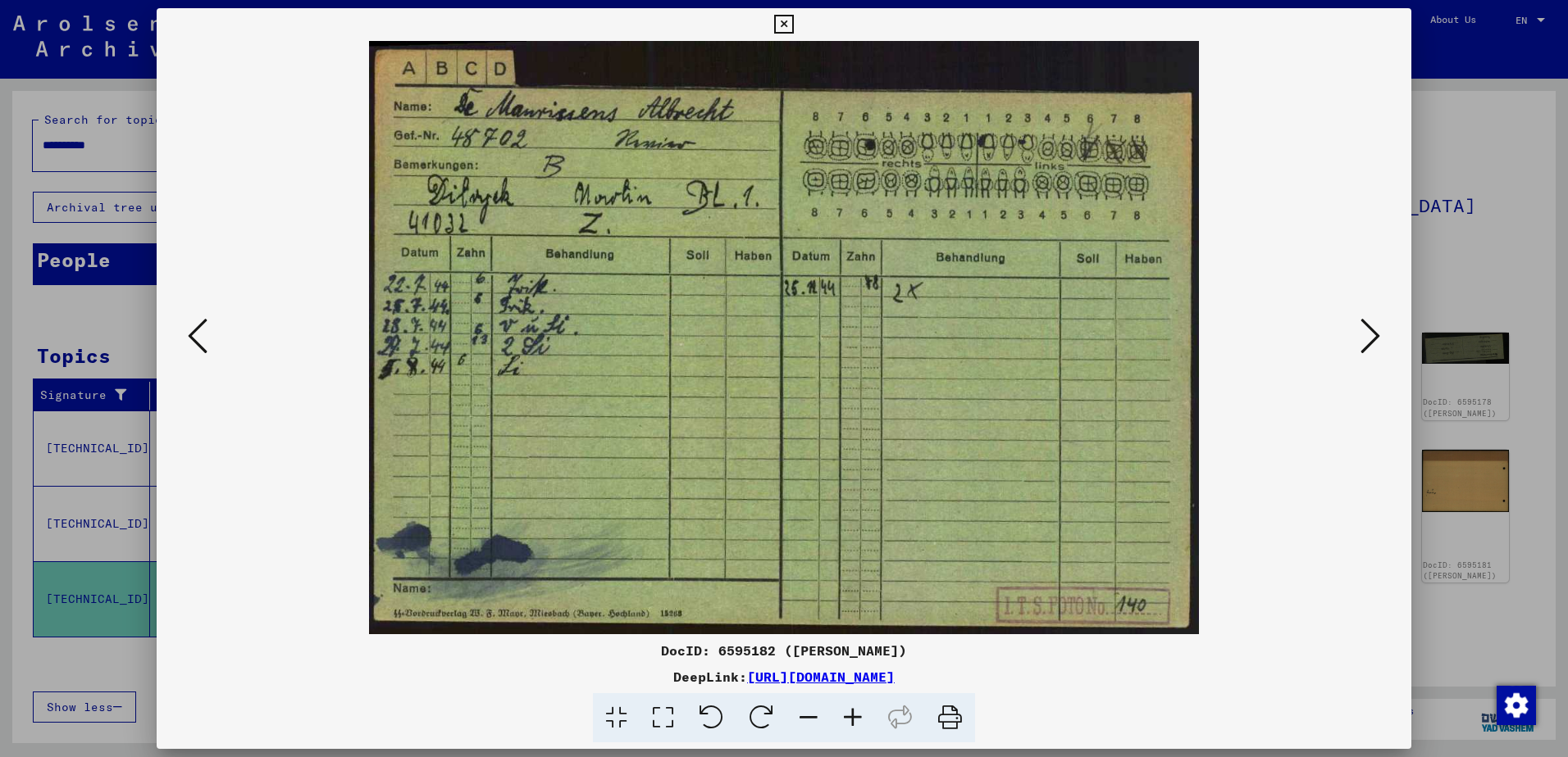
click at [1374, 348] on icon at bounding box center [1370, 336] width 20 height 40
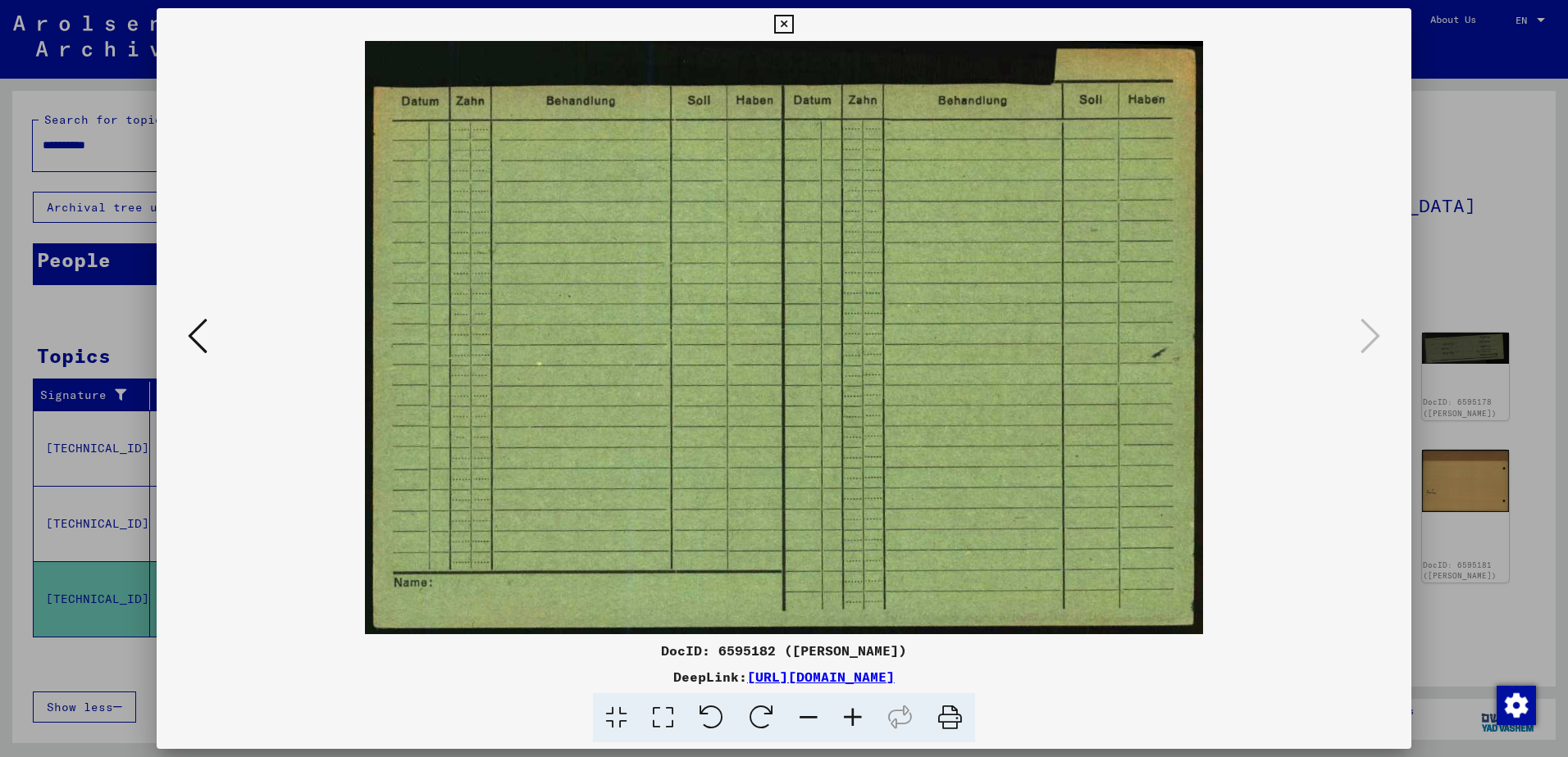
click at [779, 25] on icon at bounding box center [784, 24] width 19 height 20
